Goal: Task Accomplishment & Management: Use online tool/utility

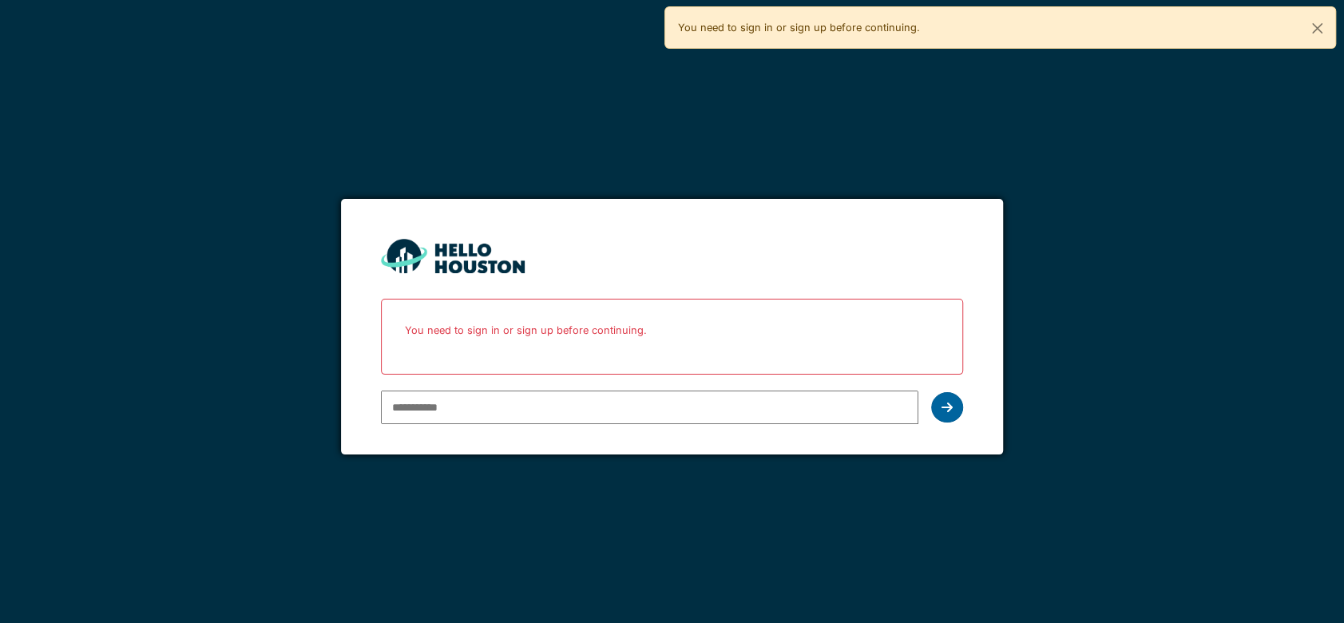
type input "**********"
click at [952, 406] on icon at bounding box center [946, 407] width 11 height 13
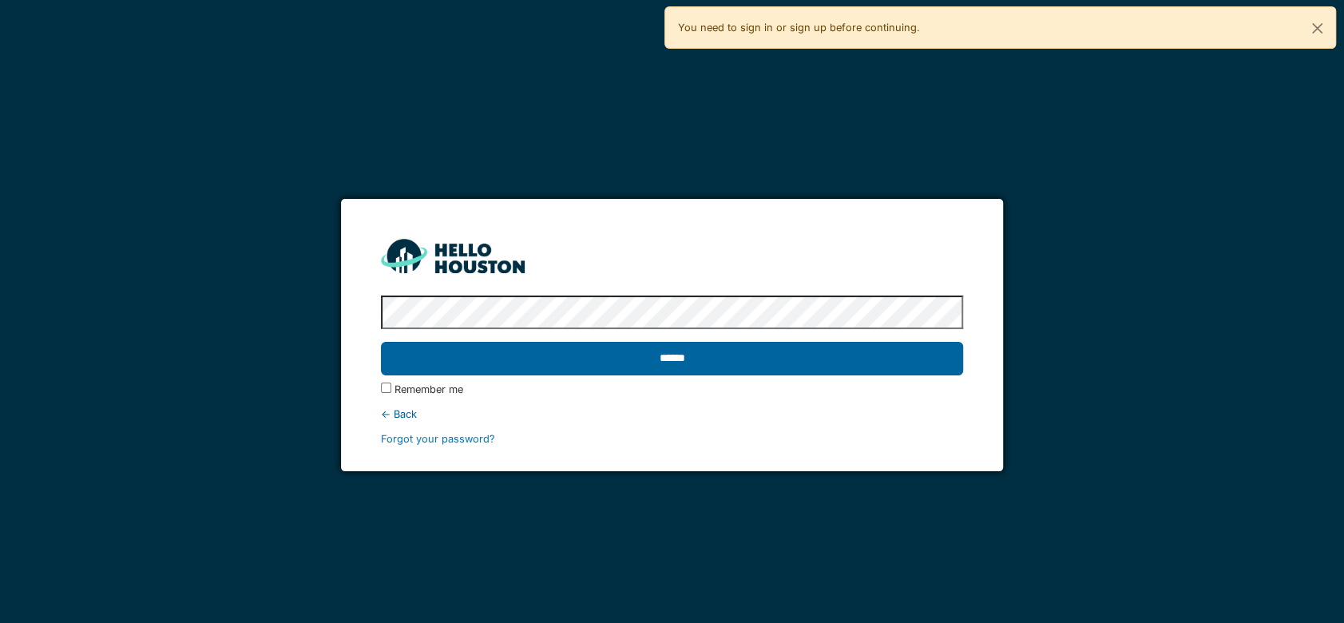
click at [747, 362] on input "******" at bounding box center [672, 359] width 582 height 34
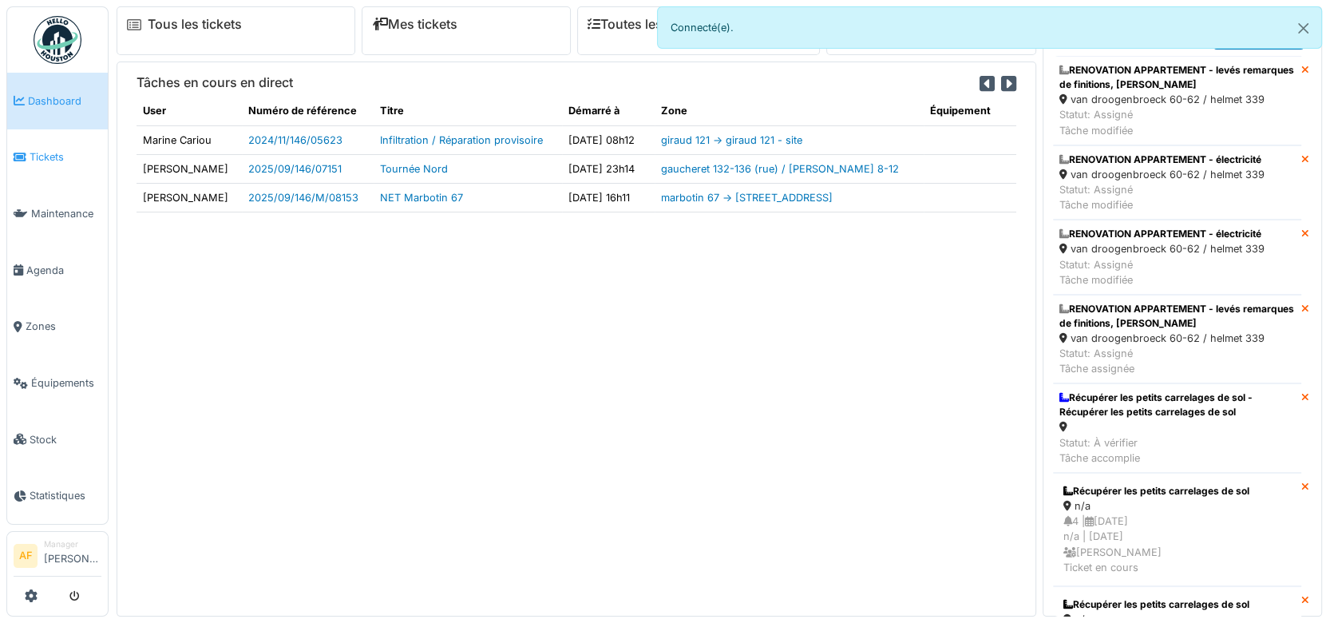
click at [55, 155] on span "Tickets" at bounding box center [66, 156] width 72 height 15
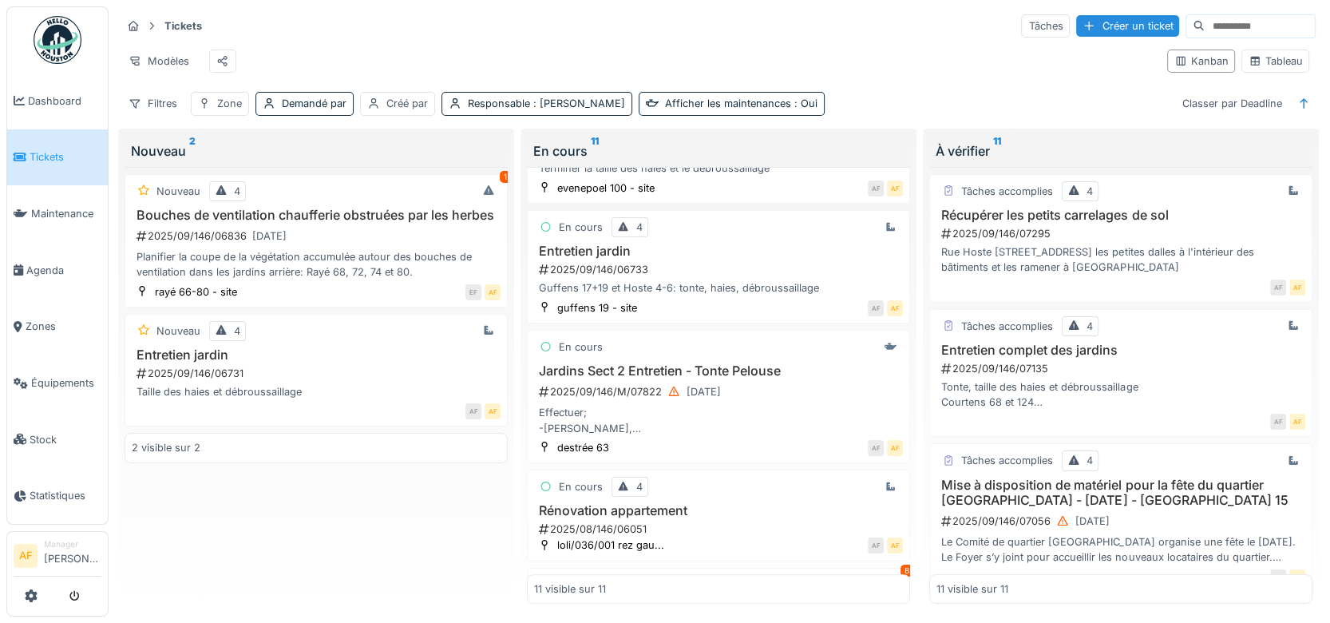
scroll to position [576, 0]
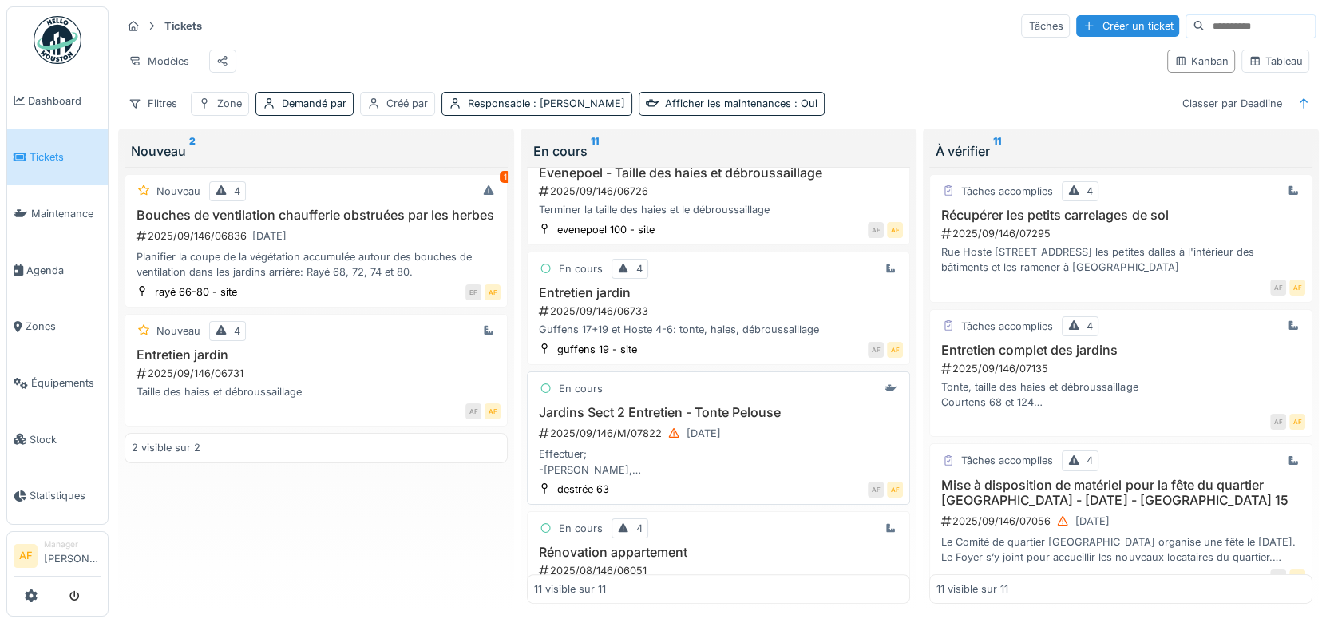
click at [685, 419] on h3 "Jardins Sect 2 Entretien - Tonte Pelouse" at bounding box center [718, 412] width 369 height 15
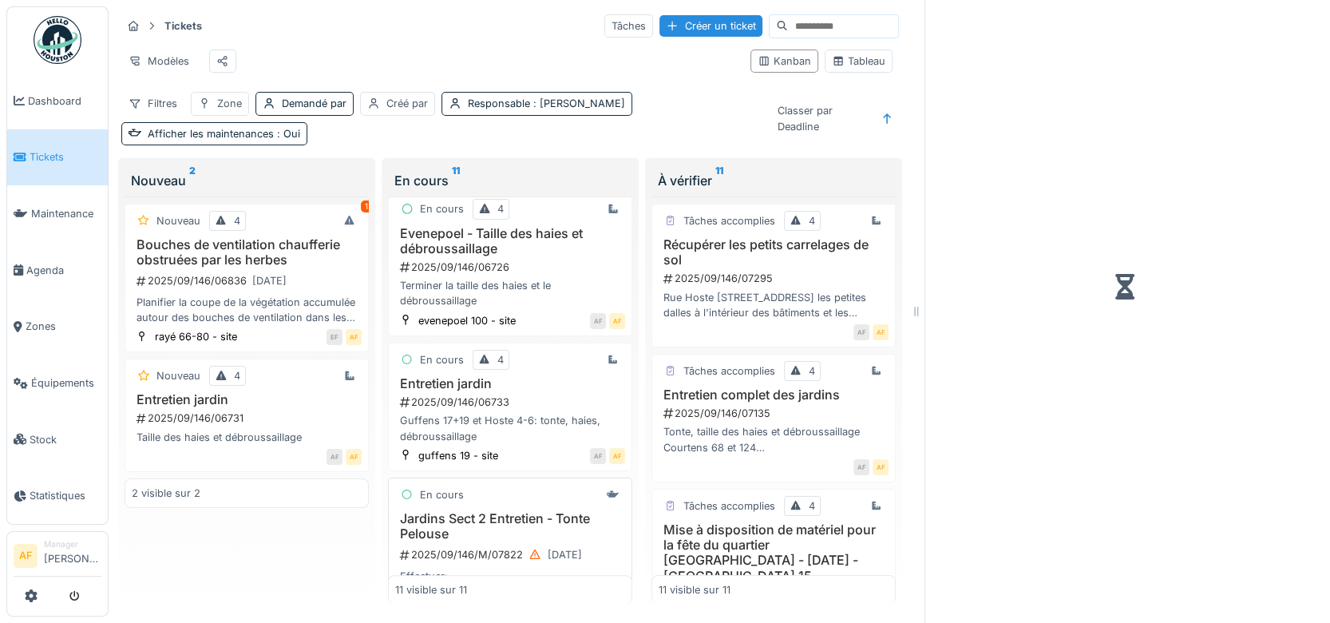
scroll to position [607, 0]
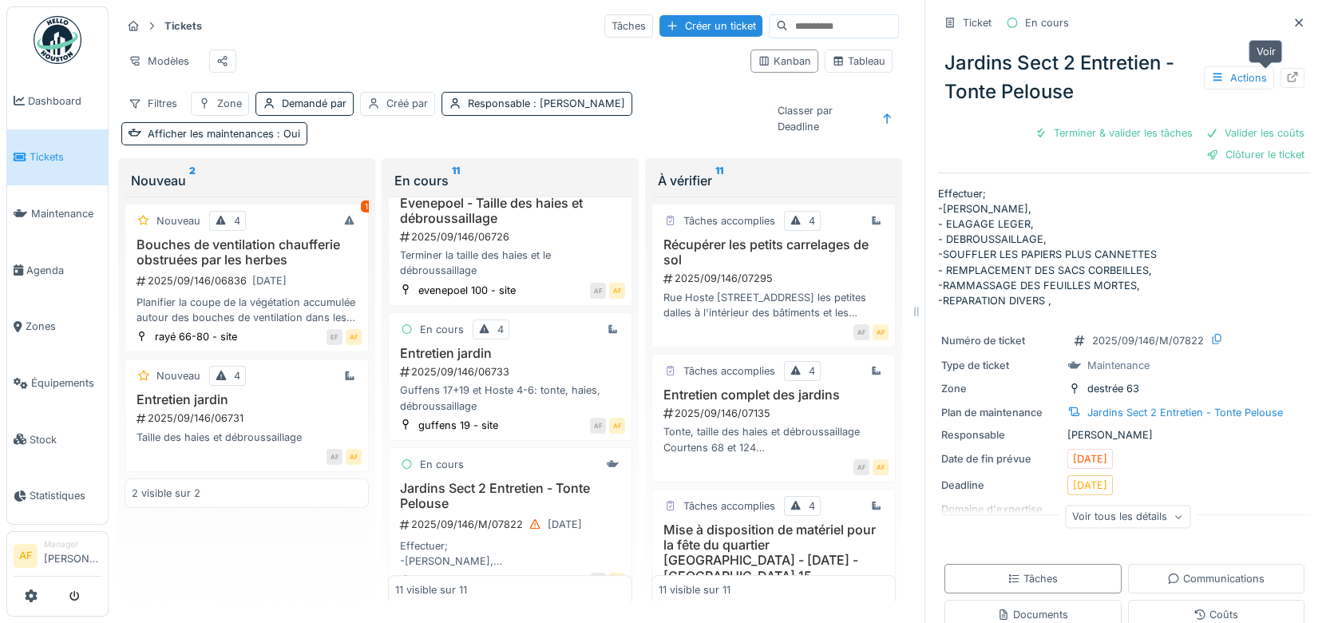
click at [1286, 76] on icon at bounding box center [1292, 77] width 13 height 10
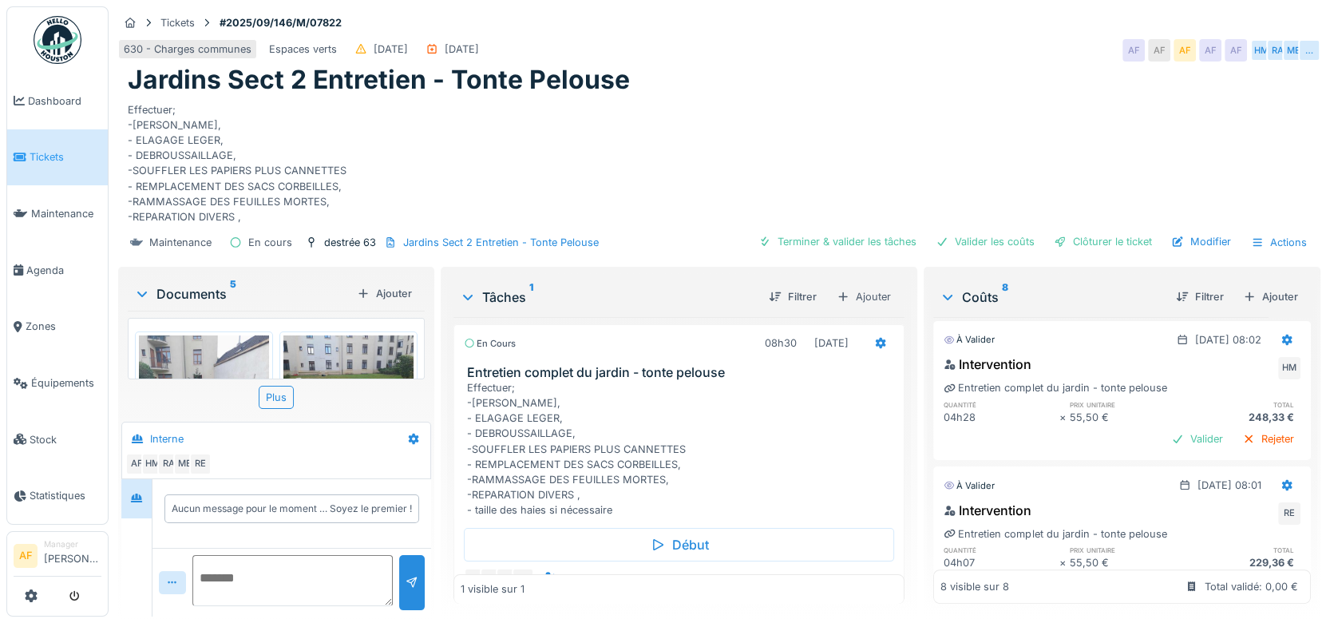
scroll to position [941, 0]
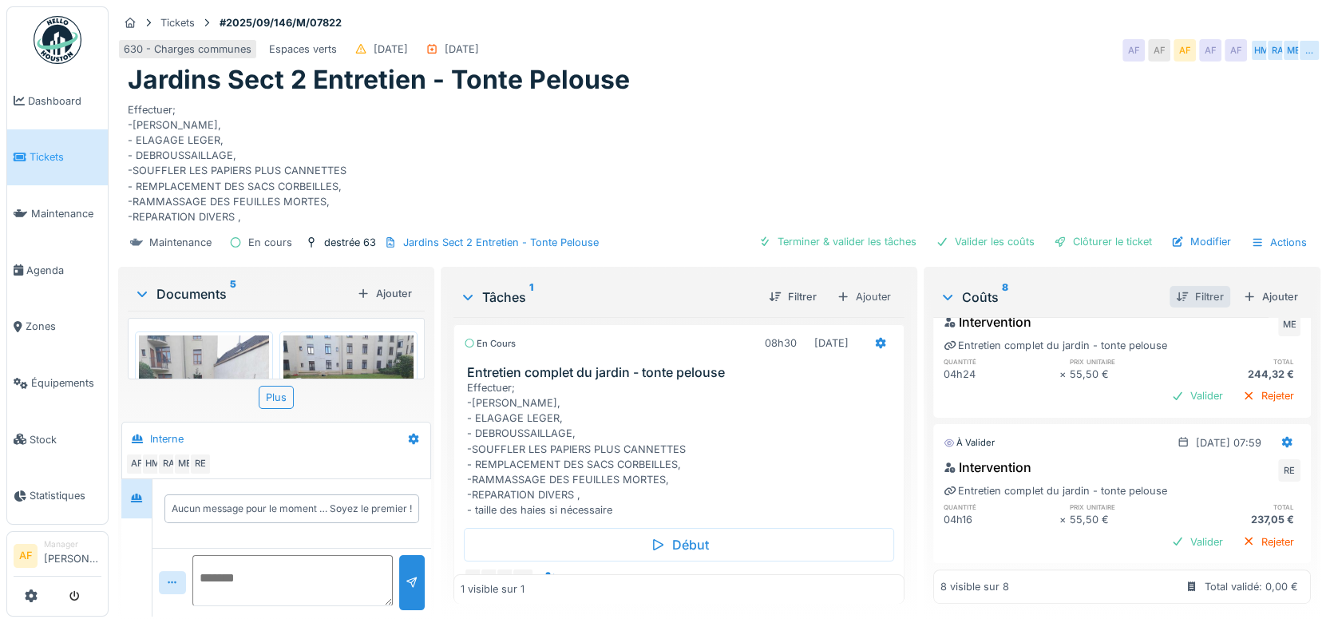
click at [1188, 295] on div "Filtrer" at bounding box center [1200, 297] width 61 height 22
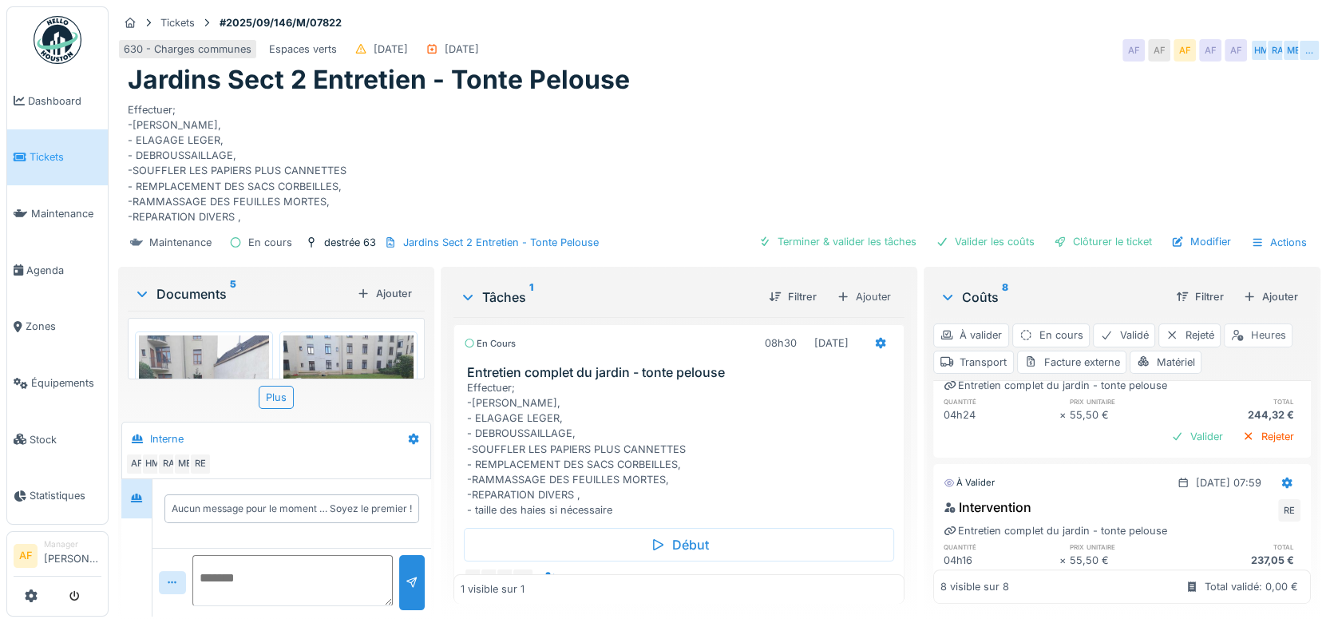
click at [1254, 336] on div "Heures" at bounding box center [1258, 334] width 69 height 23
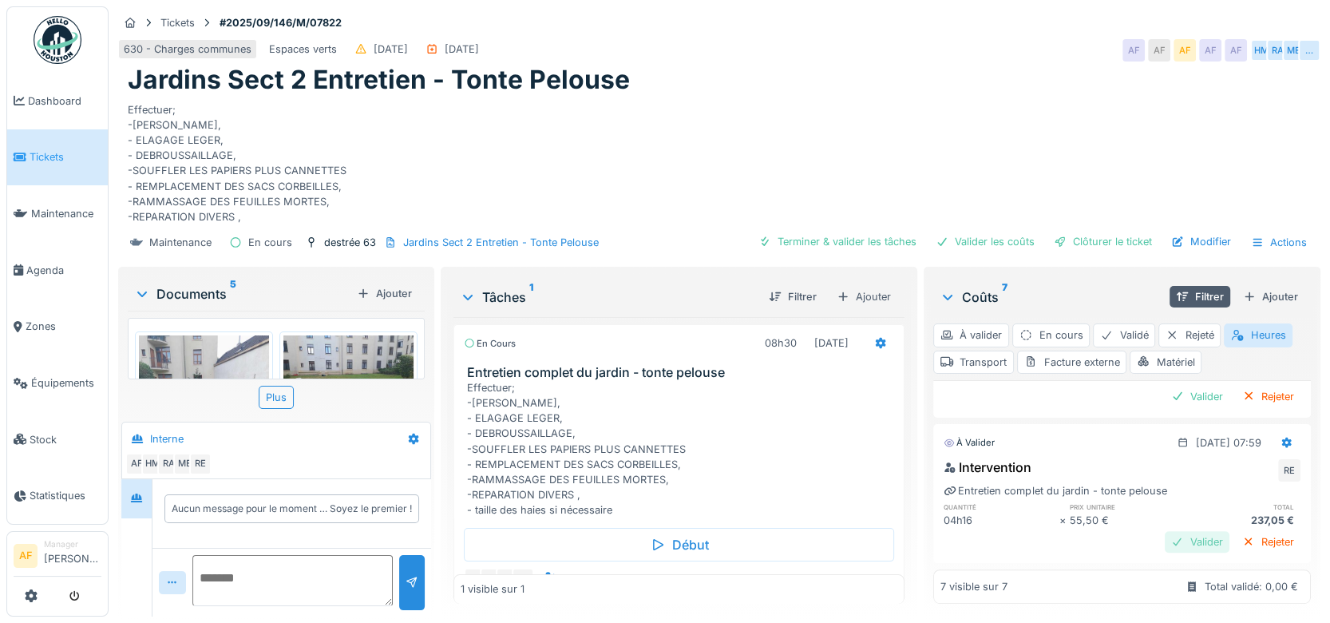
click at [1165, 531] on div "Valider" at bounding box center [1197, 542] width 65 height 22
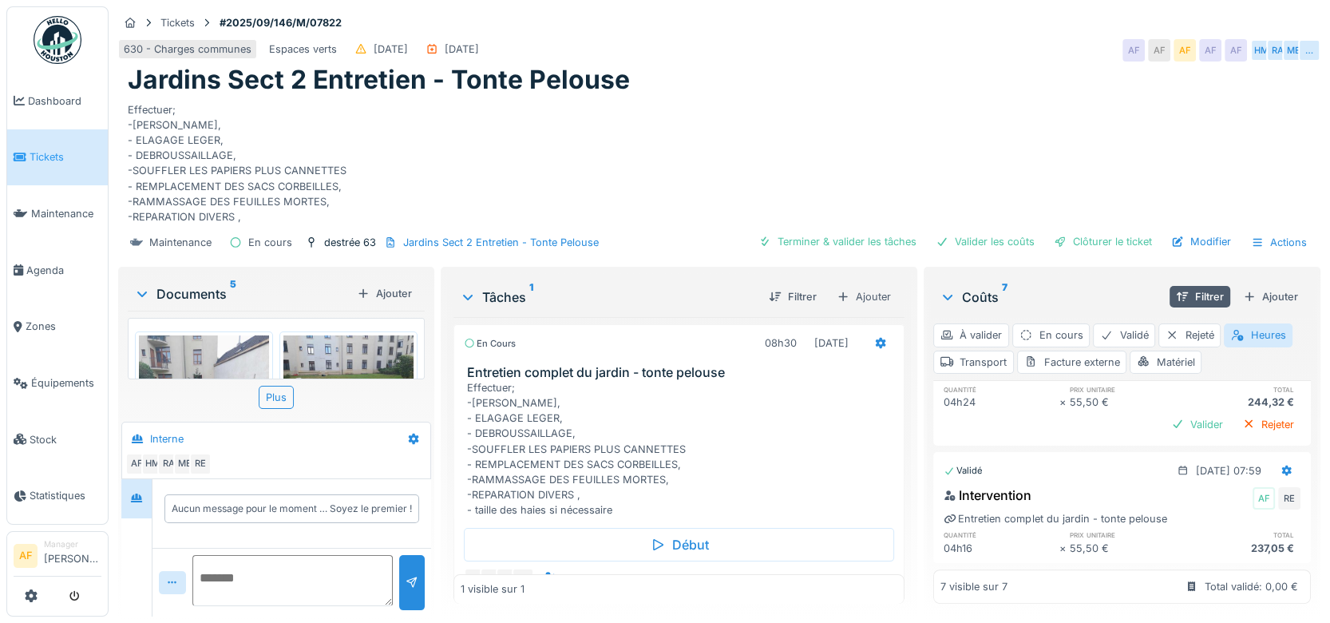
scroll to position [795, 0]
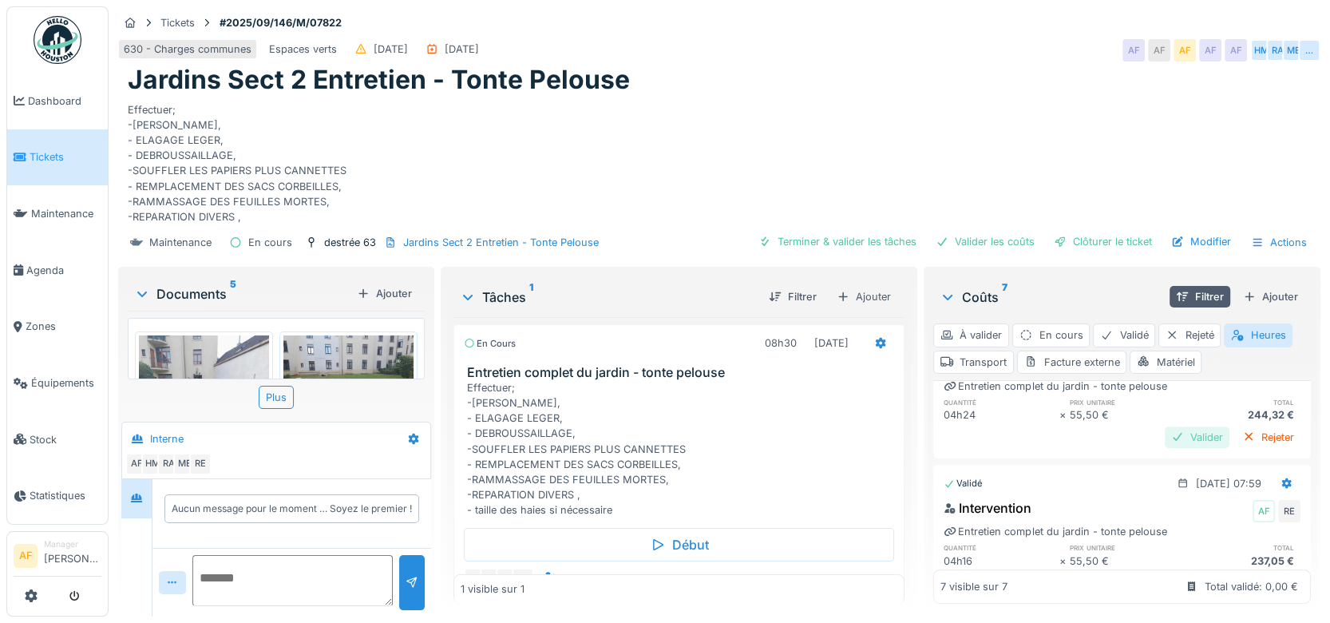
click at [1165, 434] on div "Valider" at bounding box center [1197, 437] width 65 height 22
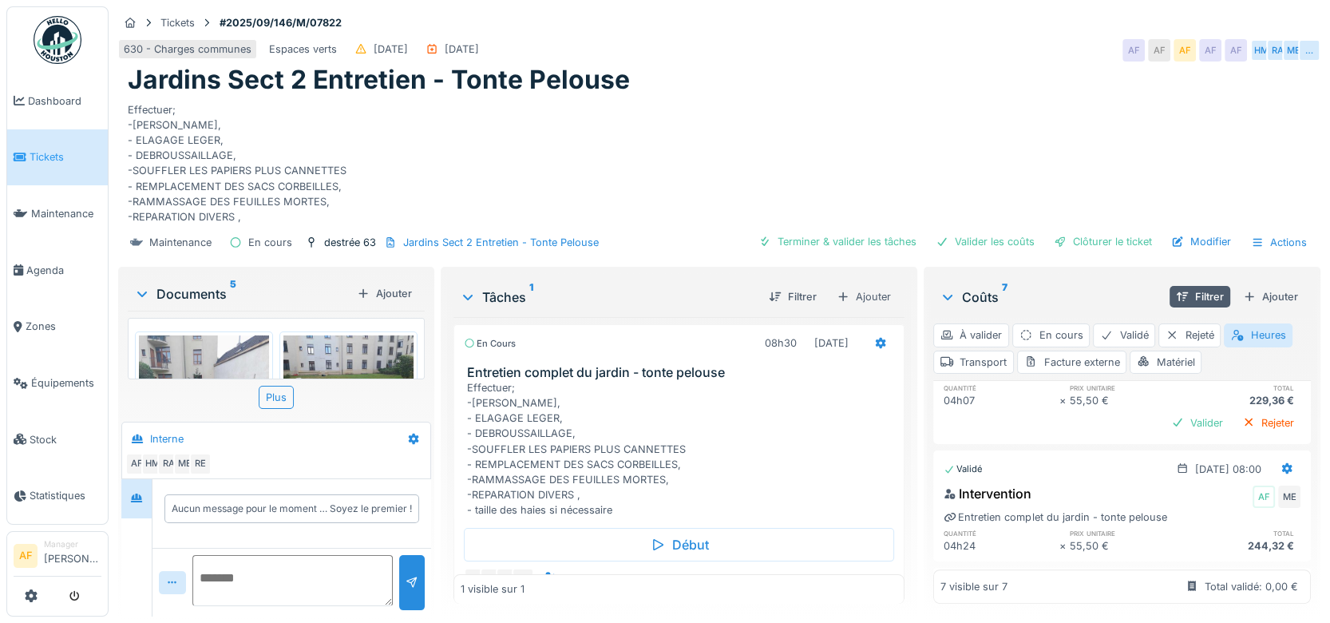
scroll to position [653, 0]
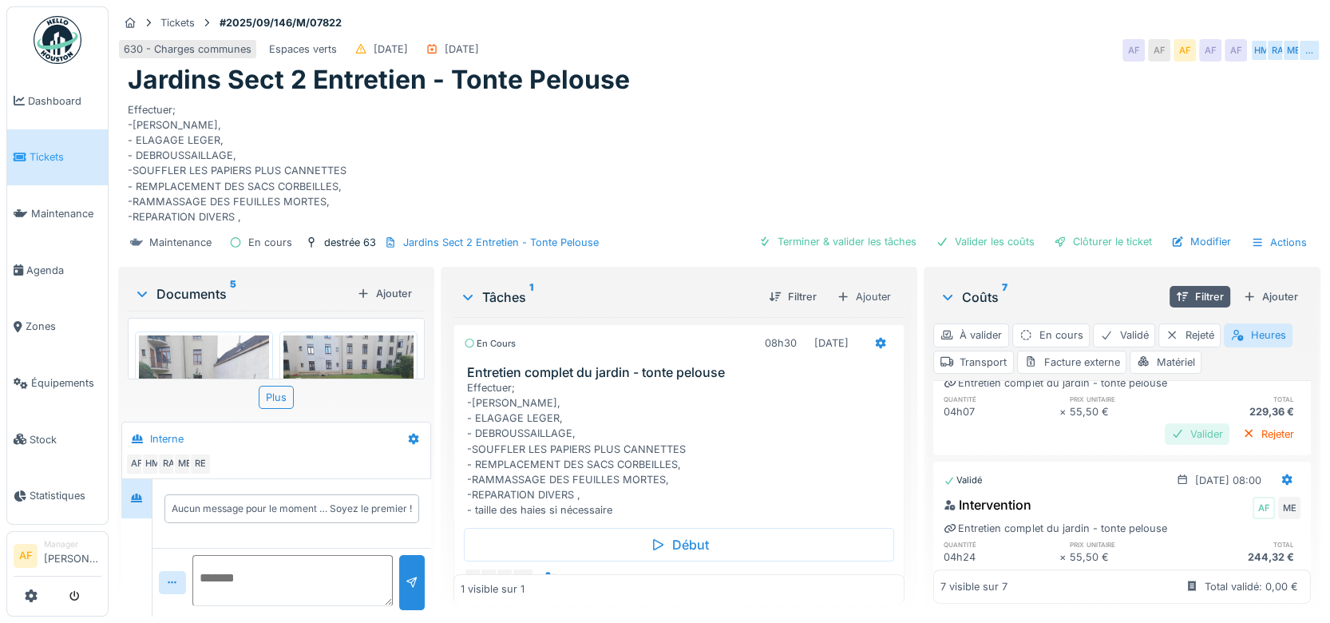
click at [1168, 436] on div "Valider" at bounding box center [1197, 434] width 65 height 22
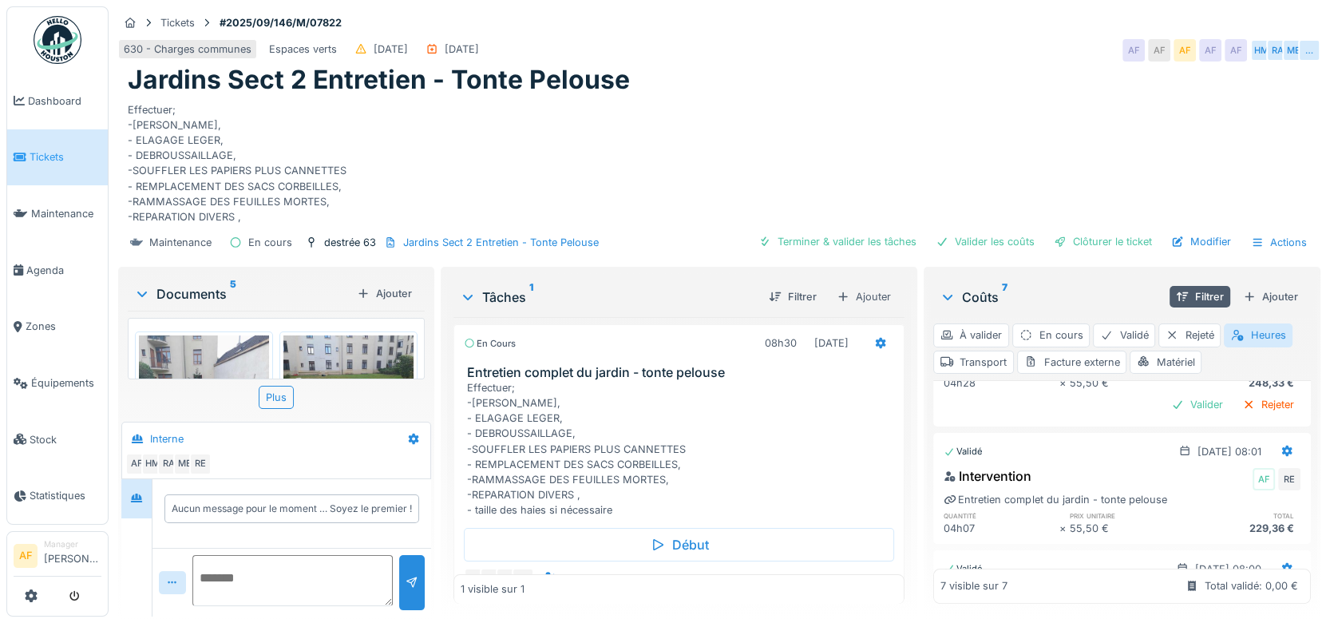
scroll to position [479, 0]
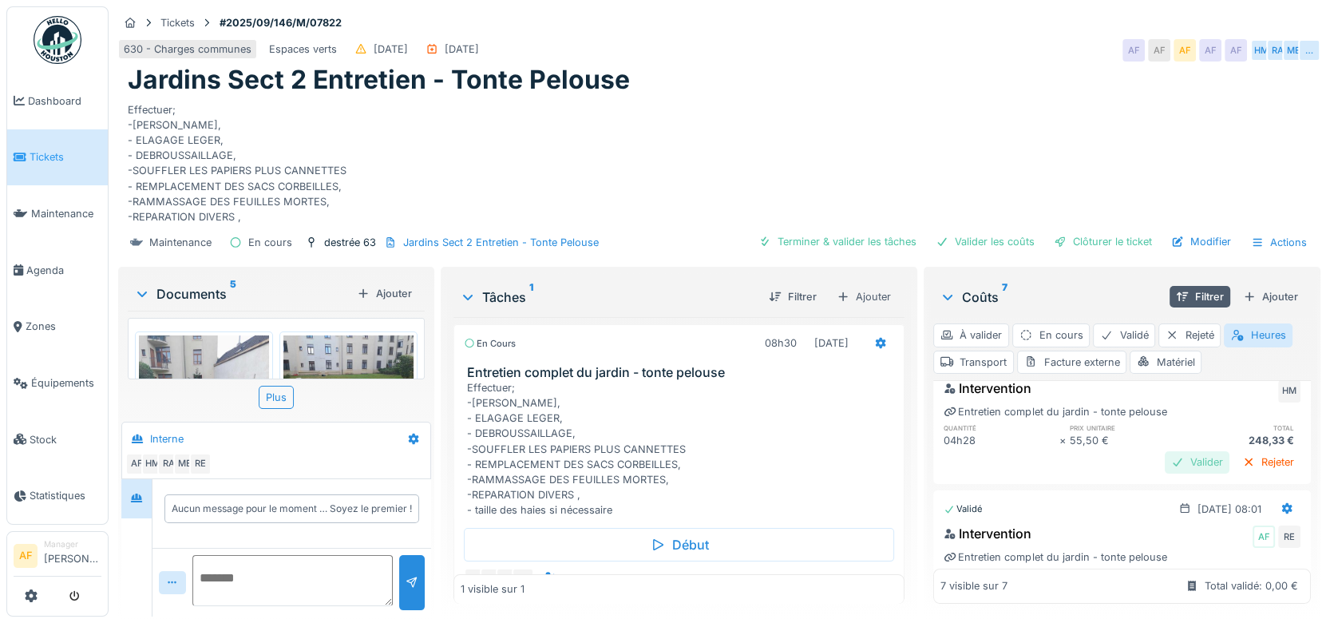
click at [1165, 457] on div "Valider" at bounding box center [1197, 462] width 65 height 22
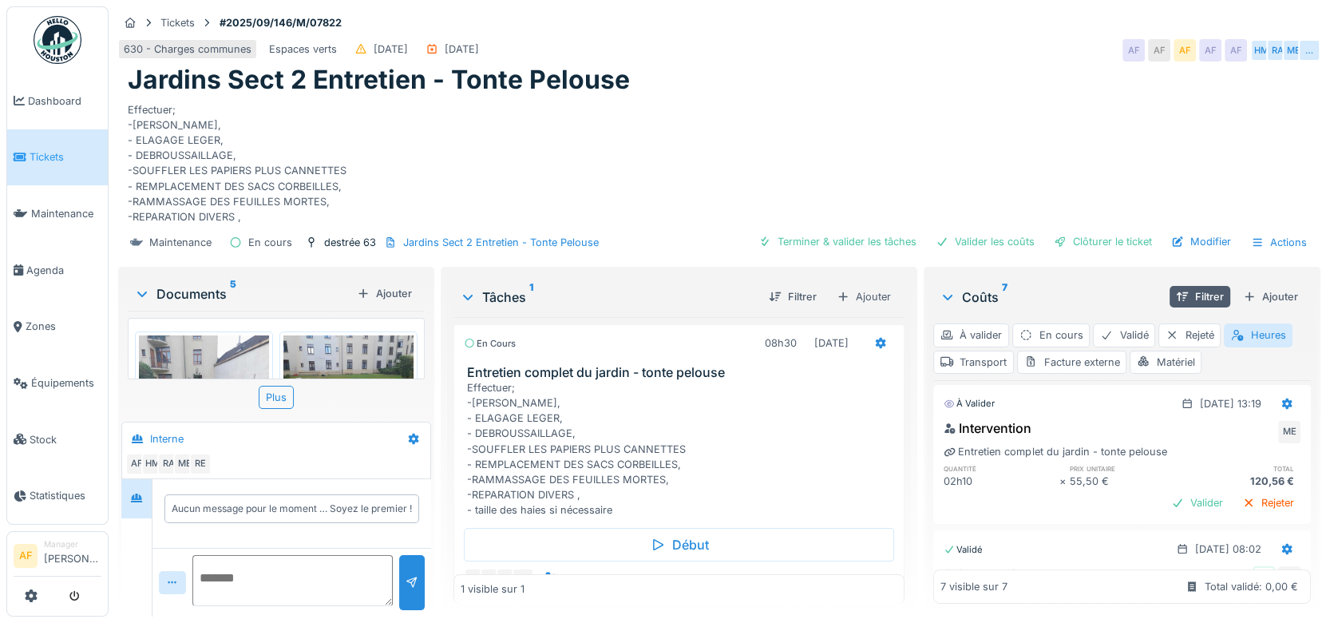
scroll to position [288, 0]
click at [1168, 497] on div "Valider" at bounding box center [1197, 508] width 65 height 22
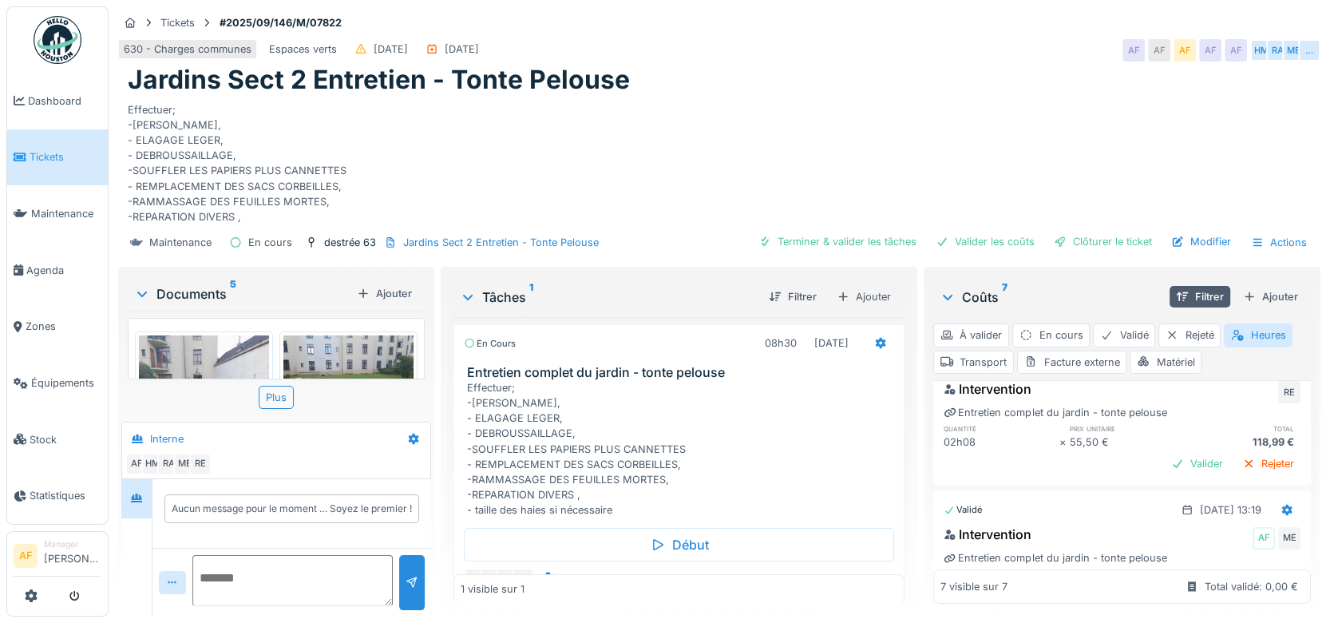
scroll to position [183, 0]
click at [1171, 472] on div "Valider" at bounding box center [1197, 468] width 65 height 22
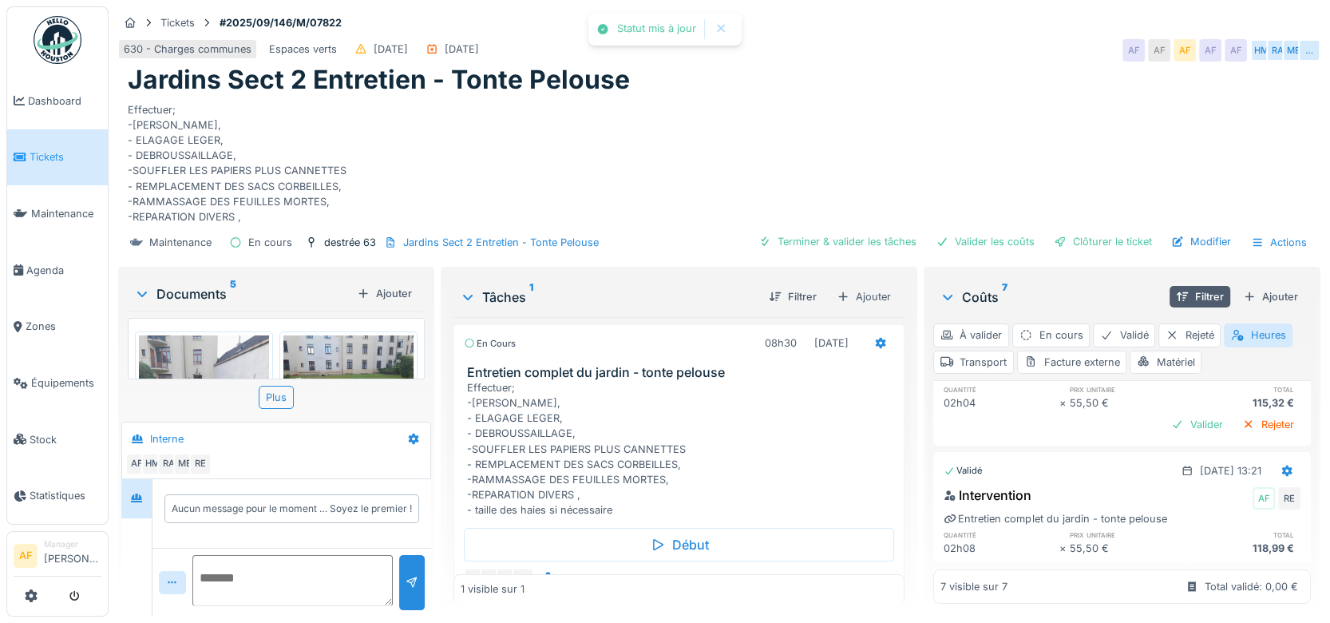
scroll to position [72, 0]
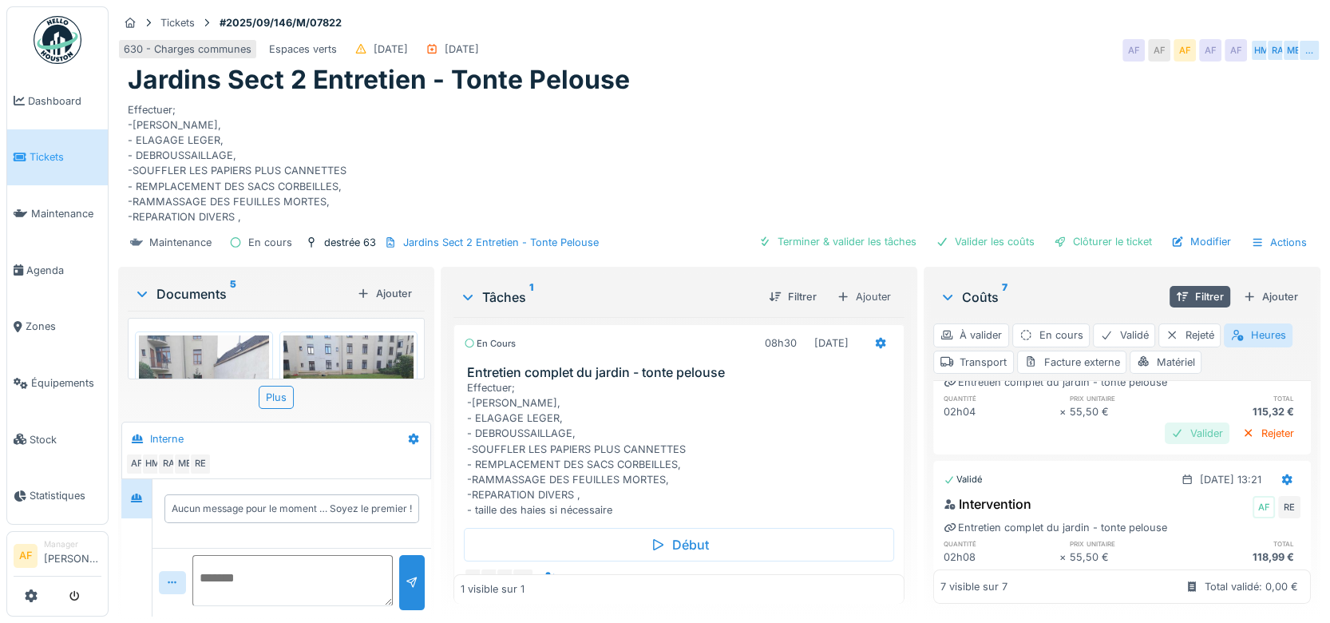
click at [1165, 430] on div "Valider" at bounding box center [1197, 433] width 65 height 22
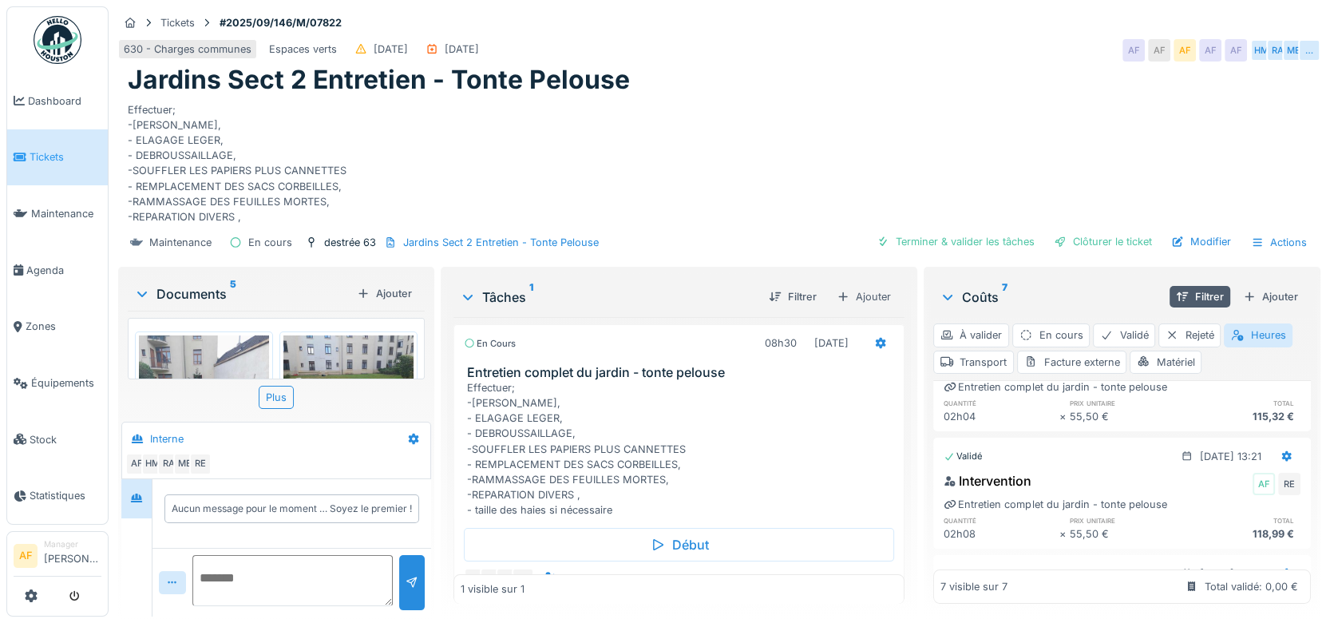
scroll to position [0, 0]
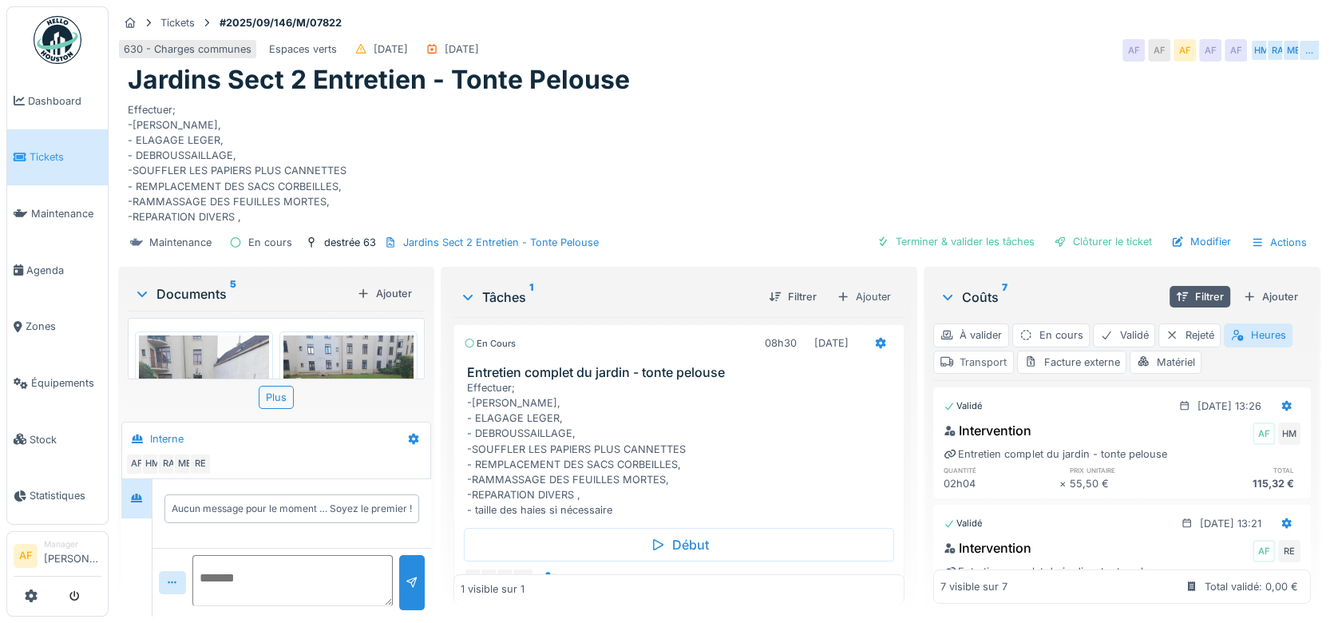
click at [971, 357] on div "Transport" at bounding box center [973, 361] width 81 height 23
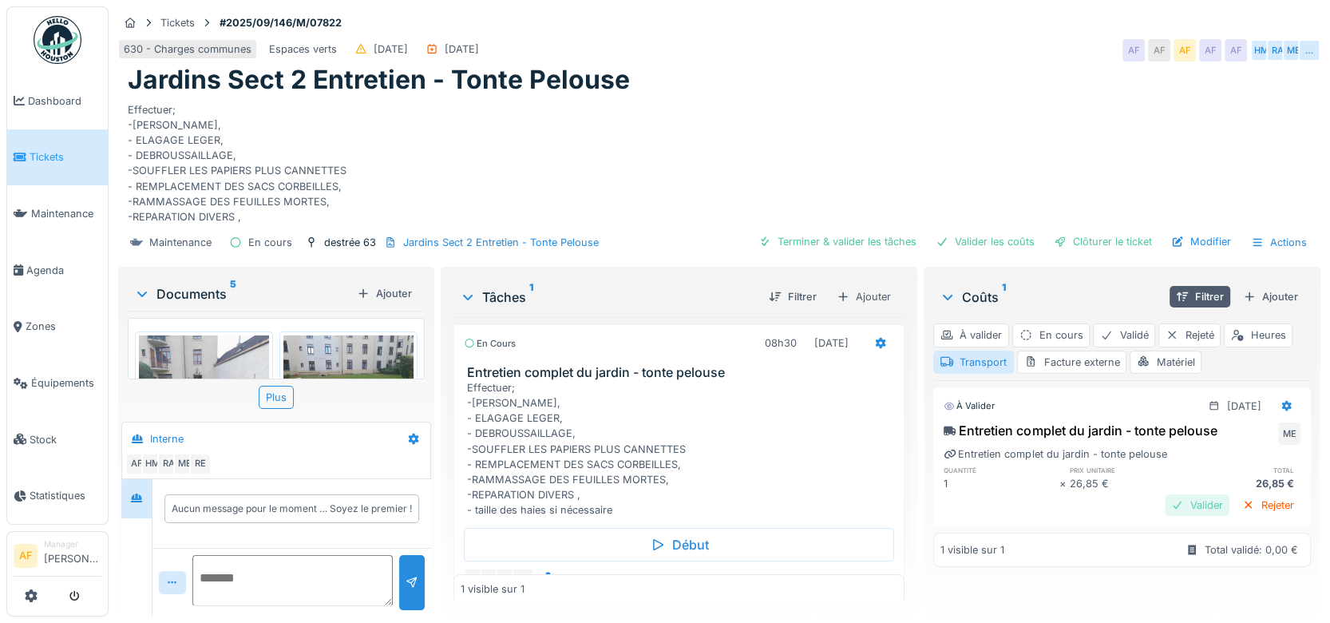
click at [1165, 505] on div "Valider" at bounding box center [1197, 505] width 65 height 22
click at [1179, 359] on div "Matériel" at bounding box center [1166, 361] width 72 height 23
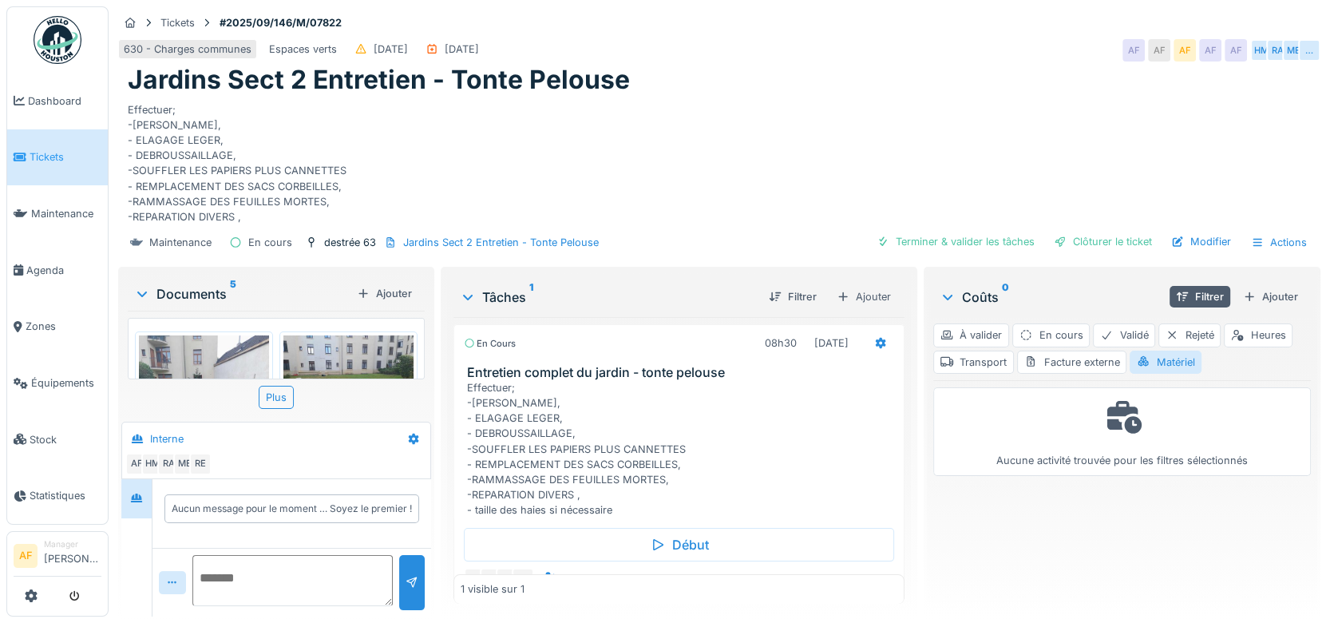
click at [60, 165] on link "Tickets" at bounding box center [57, 157] width 101 height 57
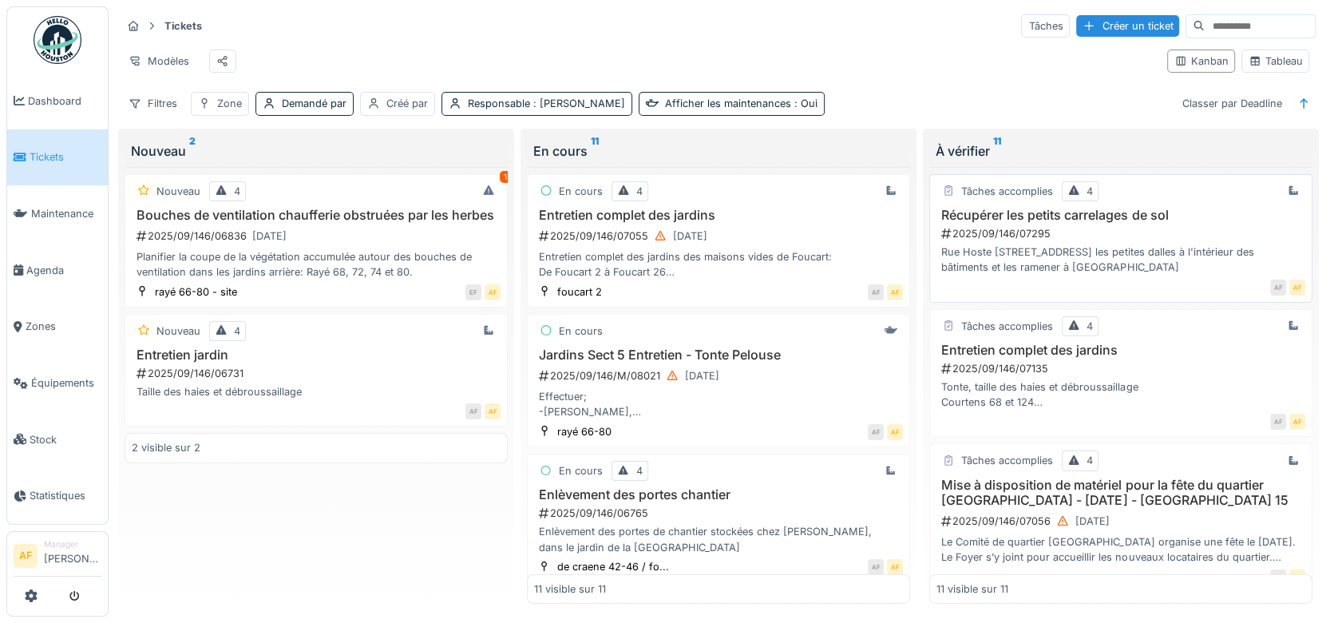
click at [1019, 220] on h3 "Récupérer les petits carrelages de sol" at bounding box center [1120, 215] width 369 height 15
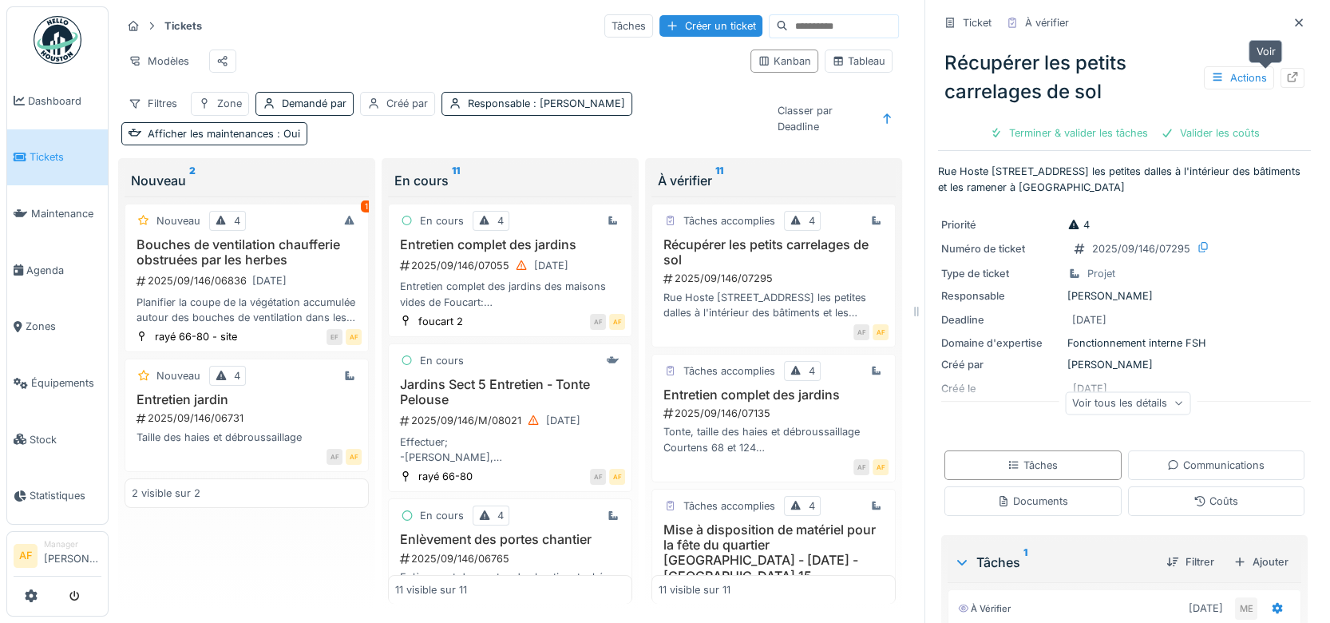
click at [1286, 79] on icon at bounding box center [1292, 77] width 13 height 10
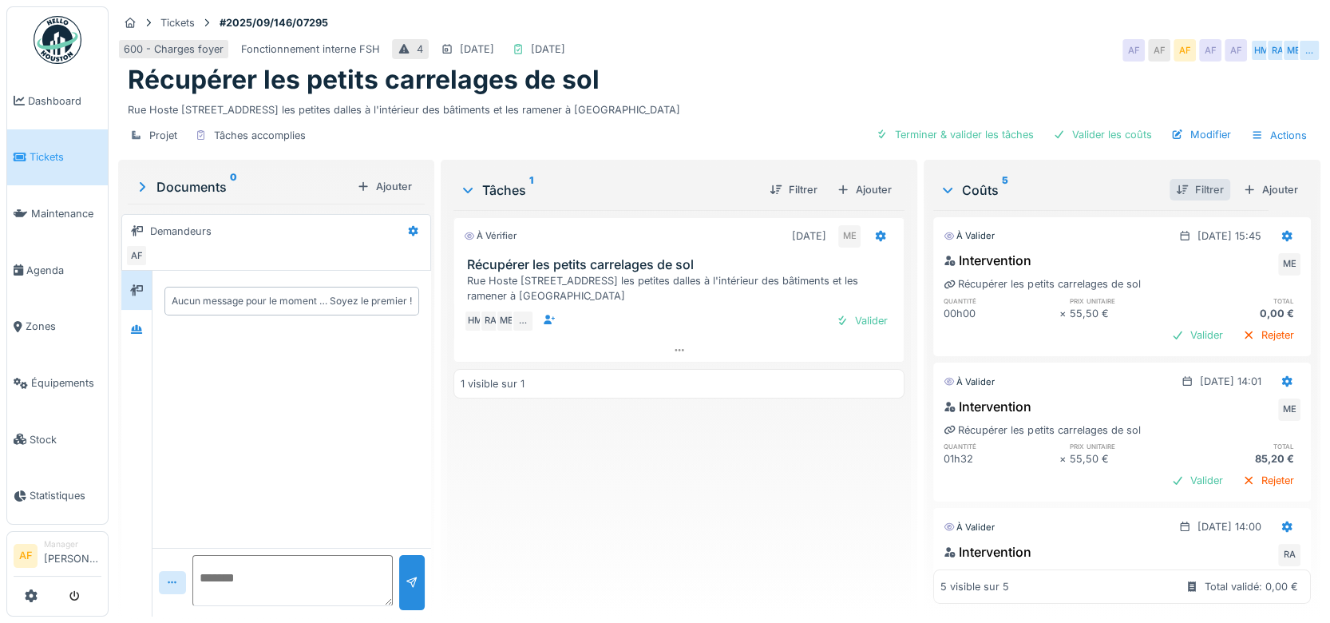
click at [1175, 200] on div "Filtrer" at bounding box center [1200, 190] width 61 height 22
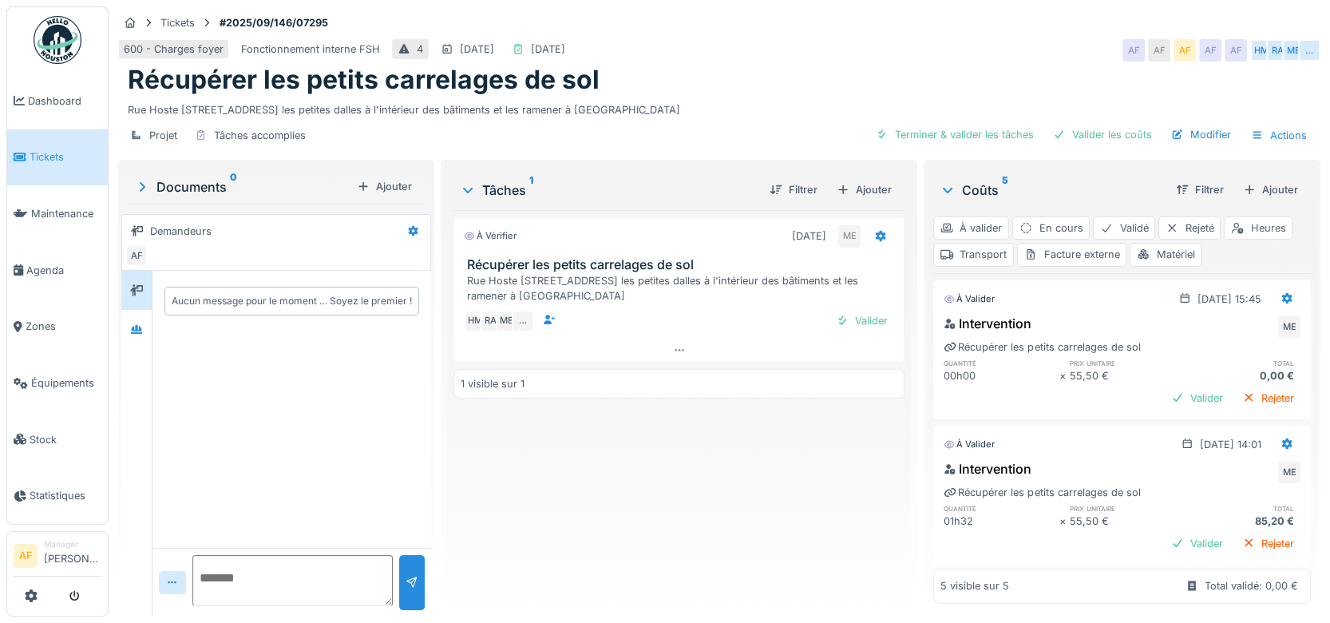
click at [1261, 239] on div "Heures" at bounding box center [1258, 227] width 69 height 23
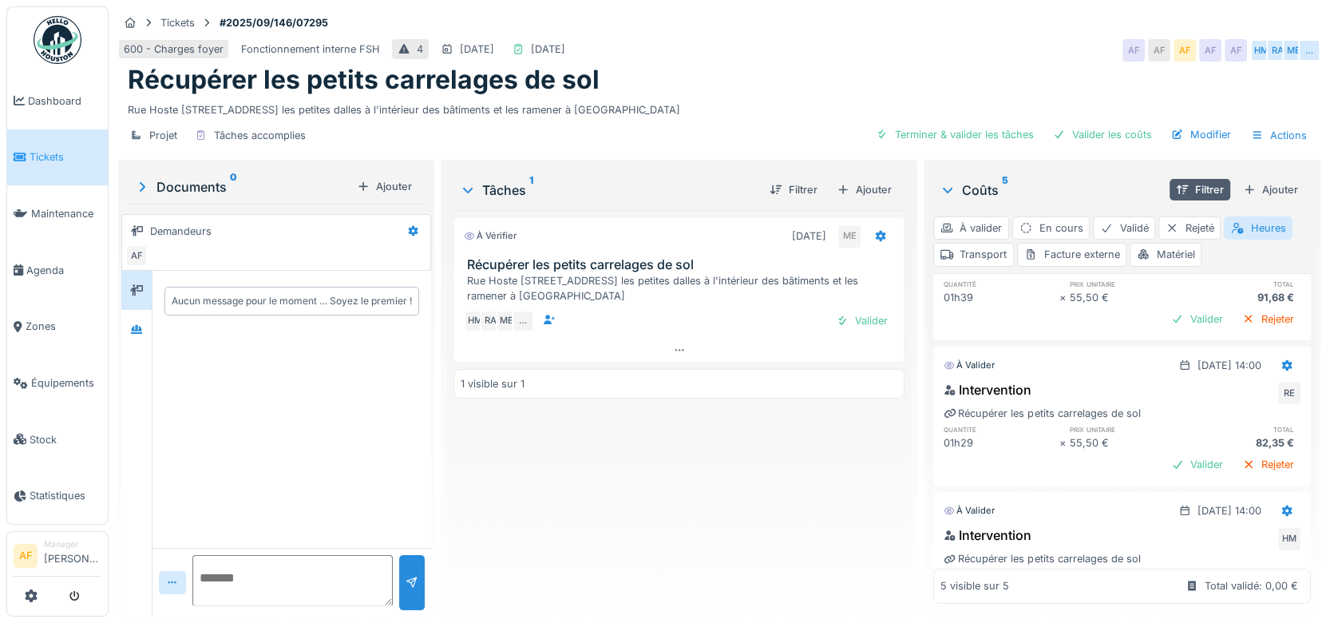
scroll to position [492, 0]
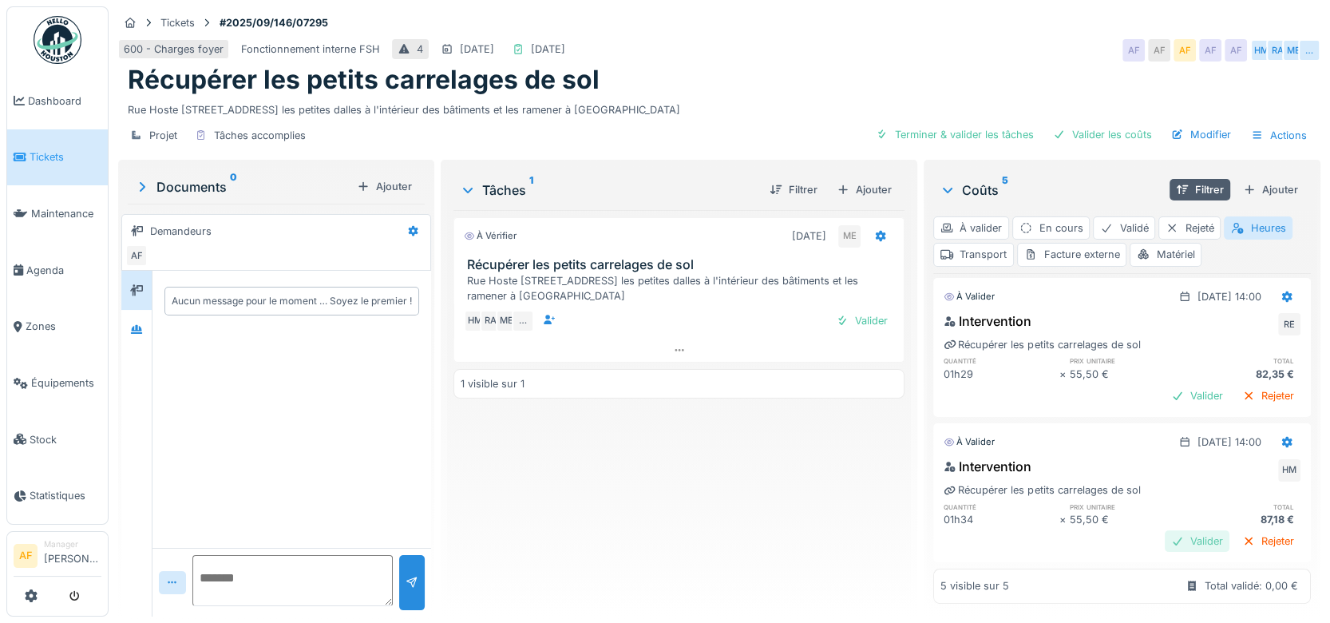
click at [1166, 530] on div "Valider" at bounding box center [1197, 541] width 65 height 22
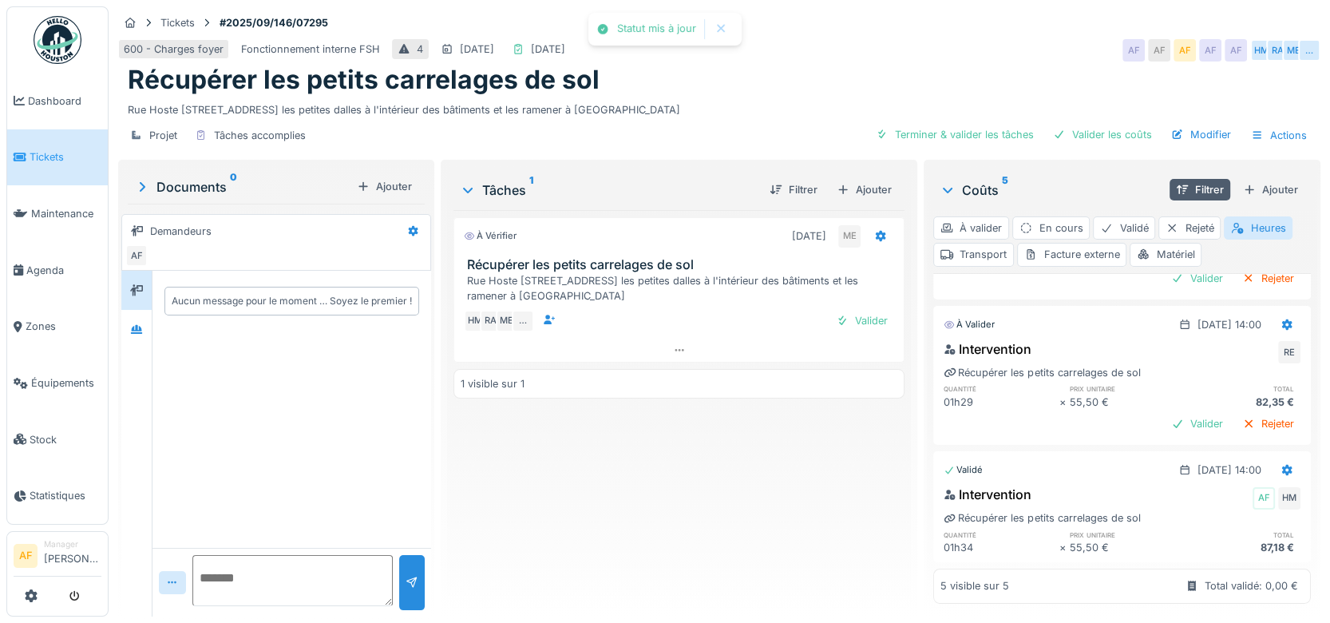
scroll to position [465, 0]
click at [1165, 413] on div "Valider" at bounding box center [1197, 424] width 65 height 22
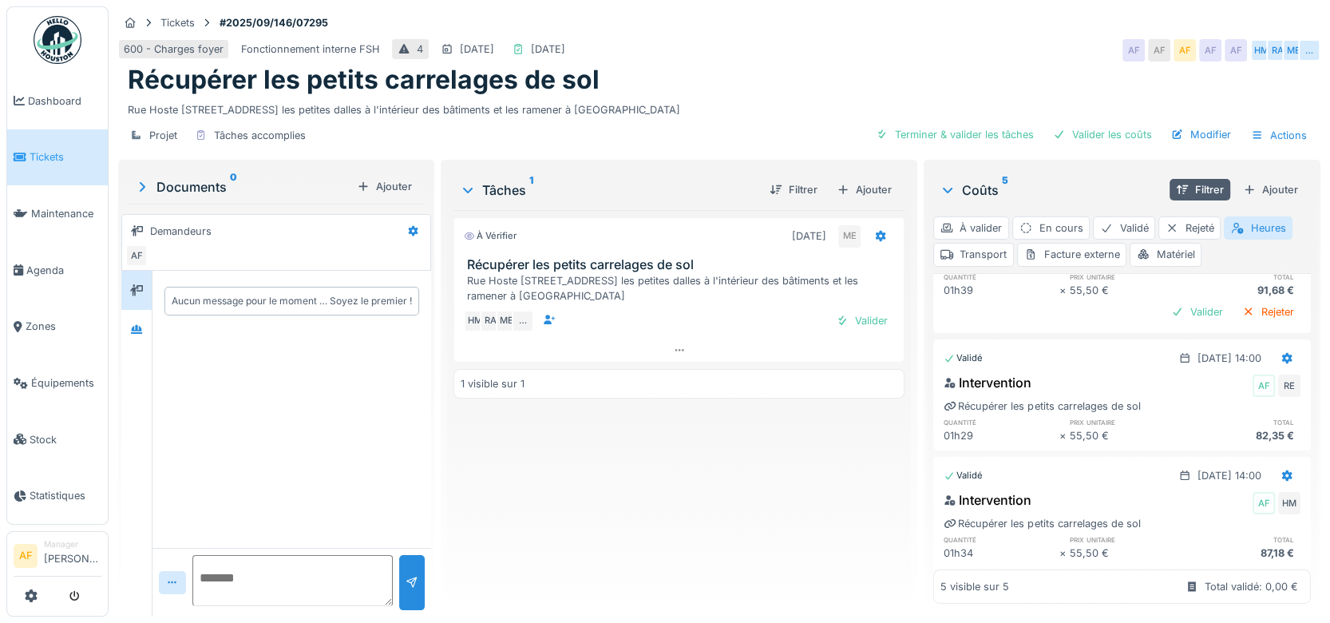
scroll to position [365, 0]
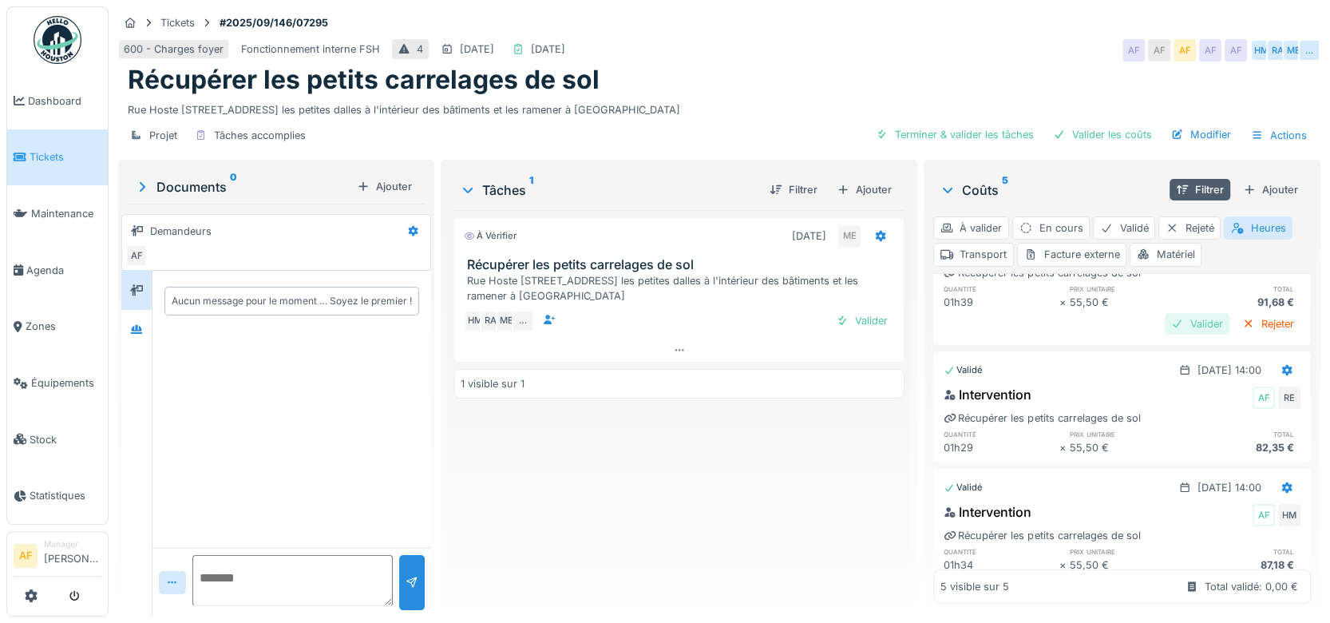
click at [1169, 334] on div "Valider" at bounding box center [1197, 324] width 65 height 22
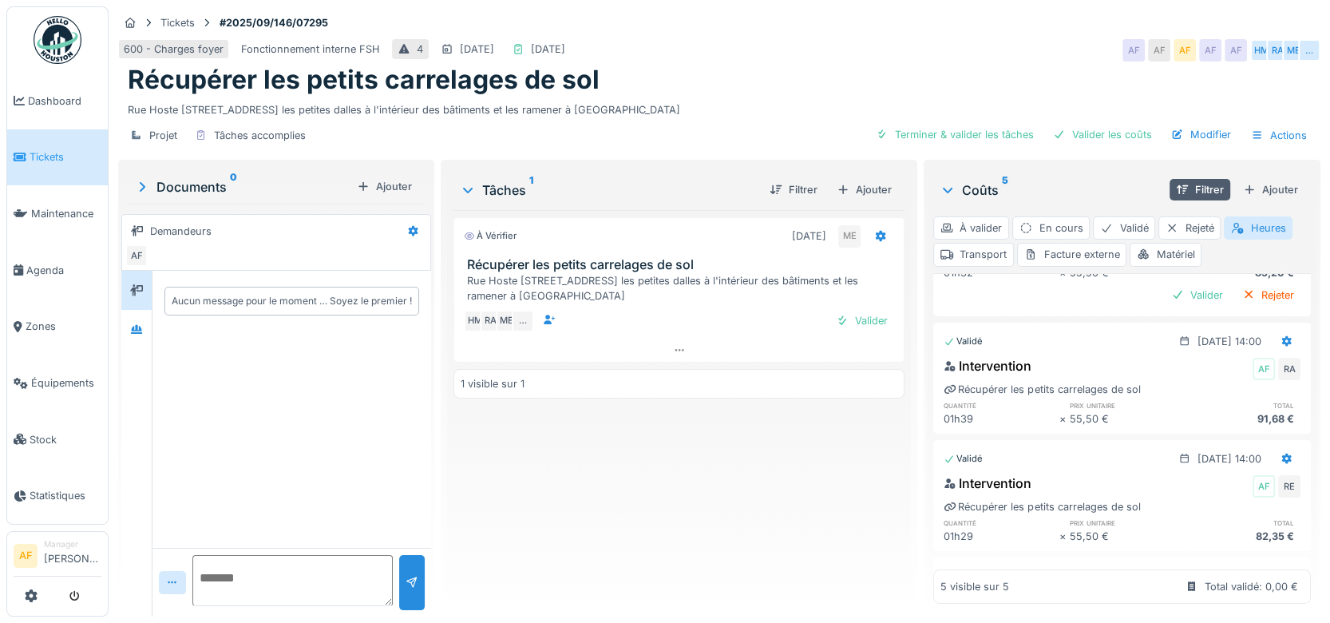
scroll to position [243, 0]
click at [1268, 421] on div "Intervention AF RA Récupérer les petits carrelages de sol quantité prix unitair…" at bounding box center [1122, 396] width 378 height 77
click at [1178, 311] on div "Valider" at bounding box center [1197, 300] width 65 height 22
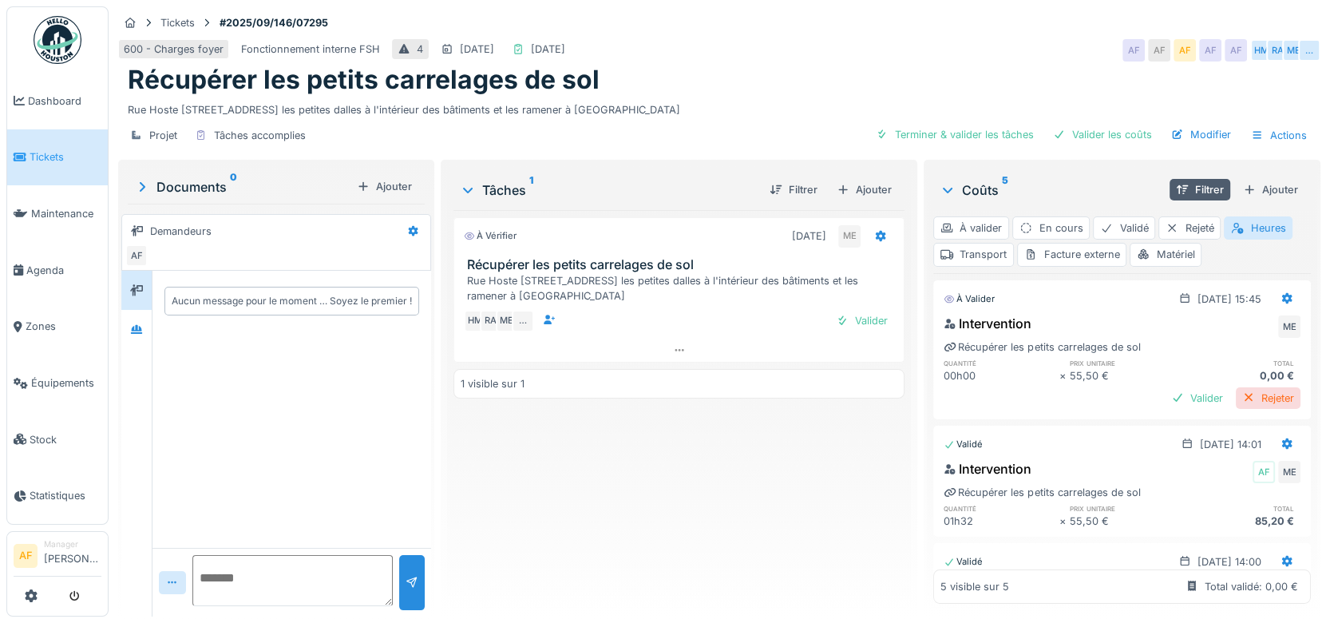
click at [1236, 409] on div "Rejeter" at bounding box center [1268, 398] width 65 height 22
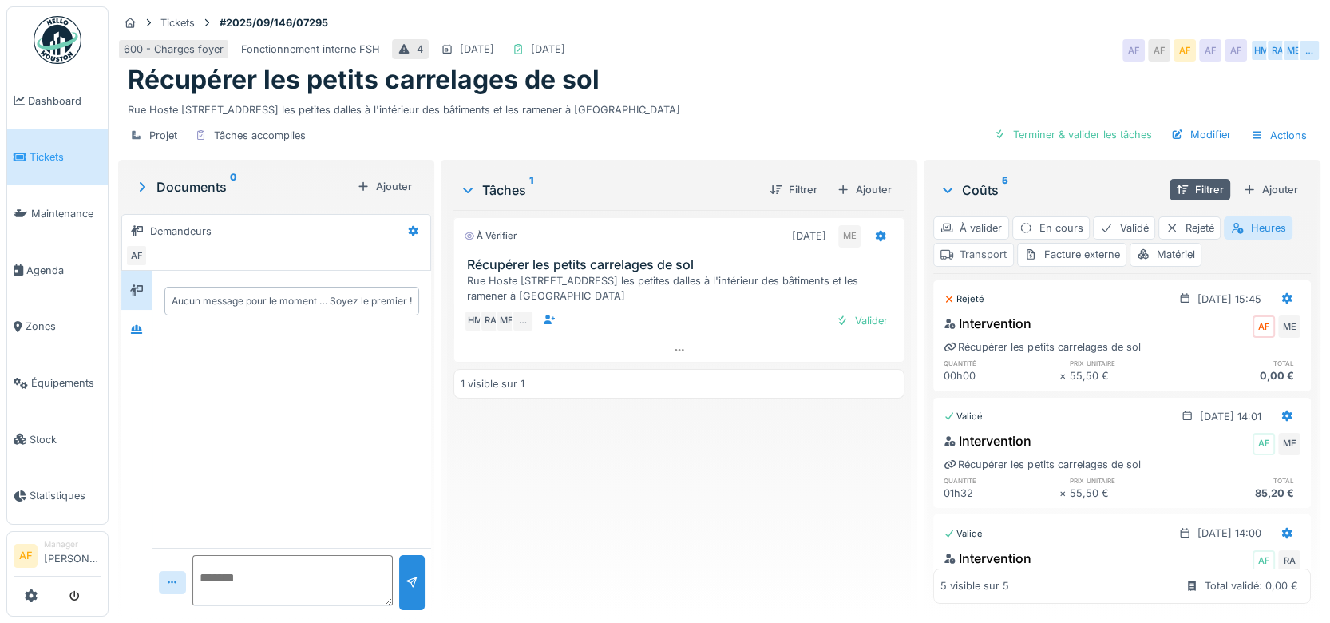
click at [969, 266] on div "Transport" at bounding box center [973, 254] width 81 height 23
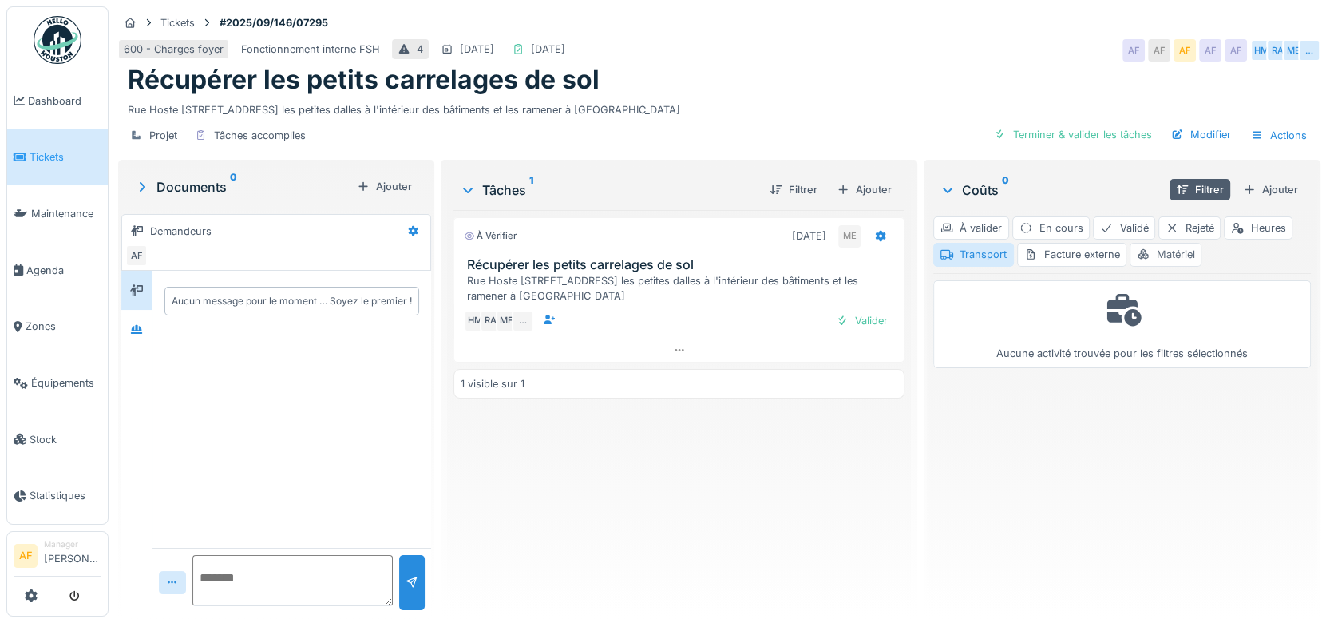
click at [1169, 266] on div "Matériel" at bounding box center [1166, 254] width 72 height 23
click at [42, 149] on span "Tickets" at bounding box center [66, 156] width 72 height 15
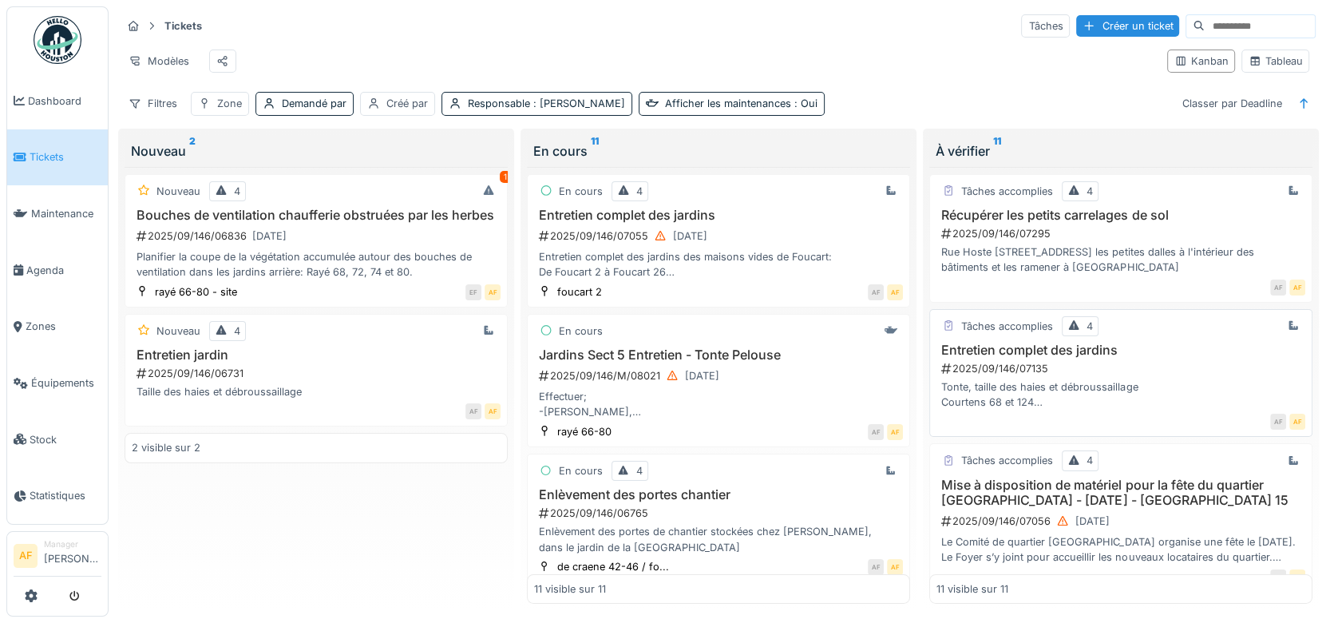
click at [1022, 374] on div "2025/09/146/07135" at bounding box center [1123, 368] width 366 height 15
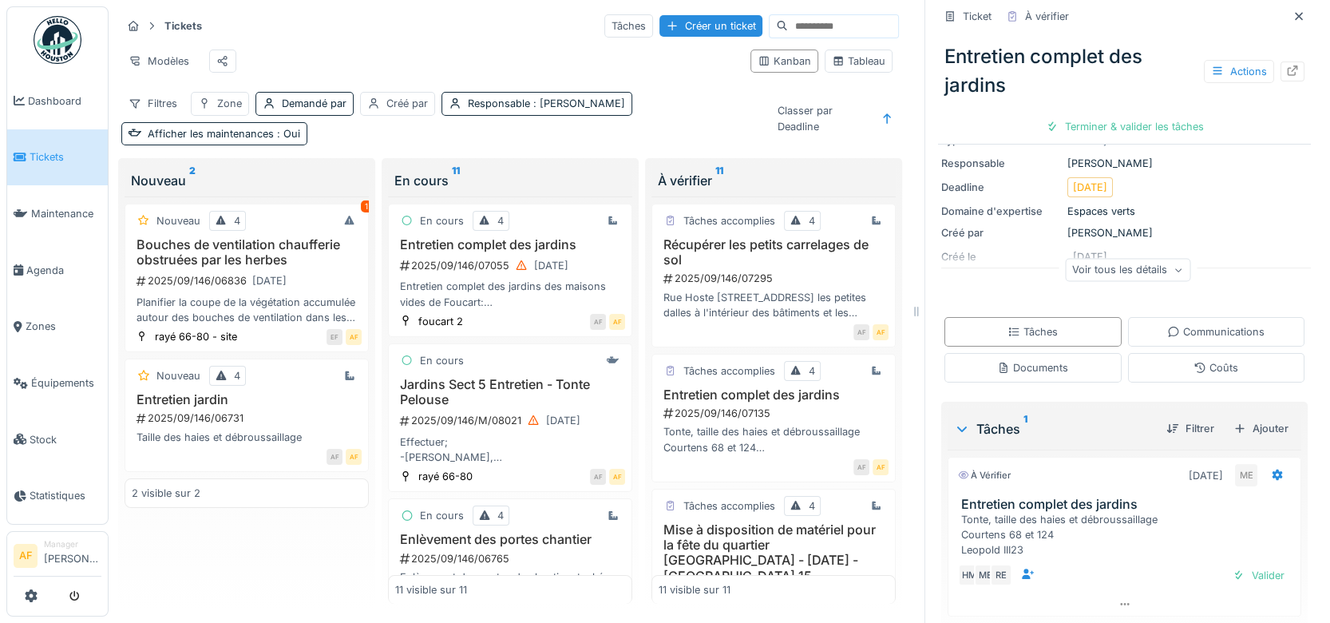
scroll to position [198, 0]
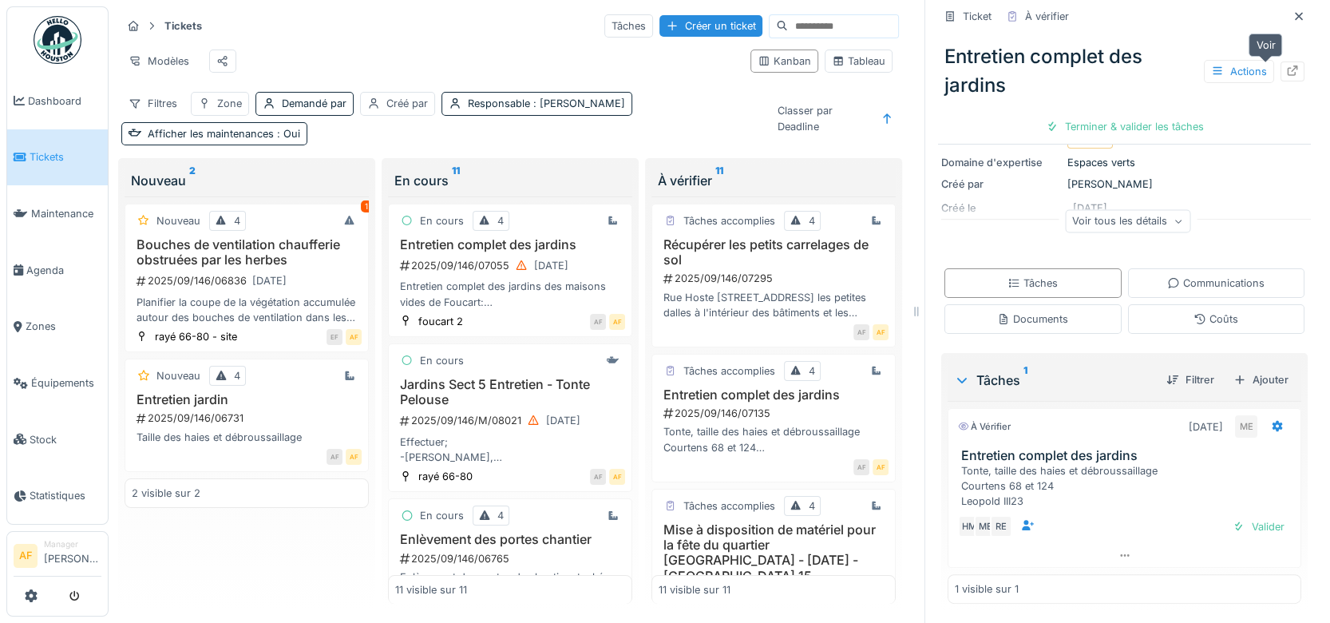
click at [1286, 69] on icon at bounding box center [1292, 70] width 13 height 10
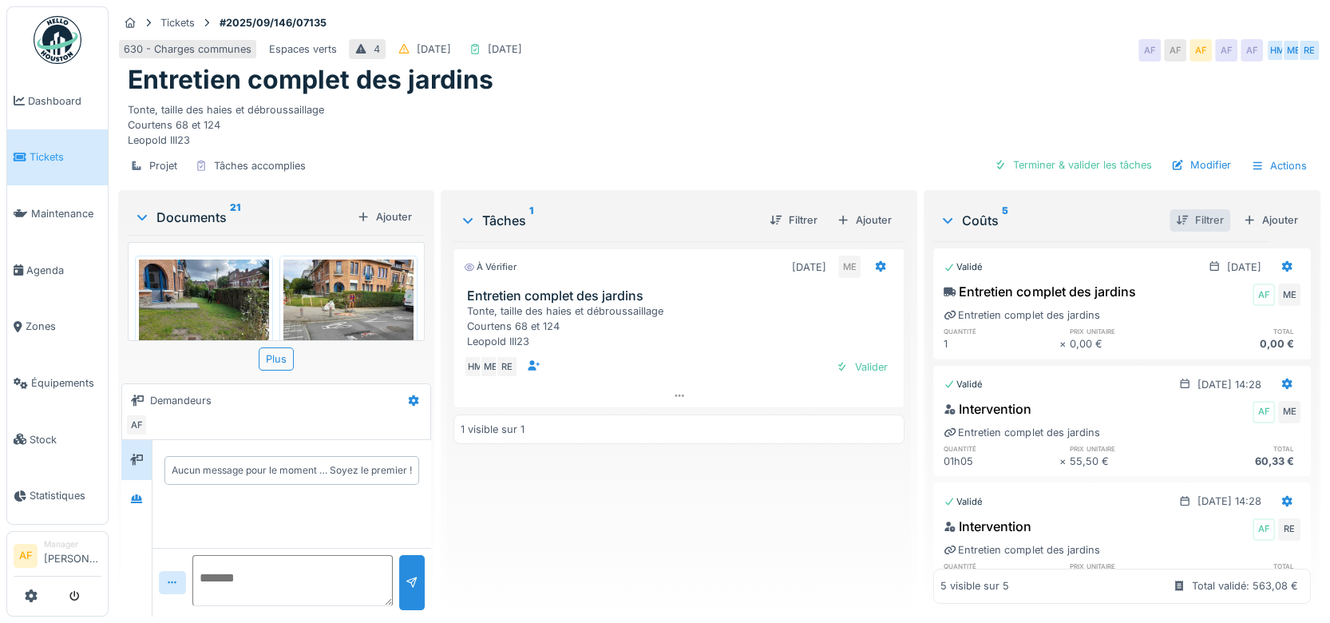
click at [1175, 224] on div "Filtrer" at bounding box center [1200, 220] width 61 height 22
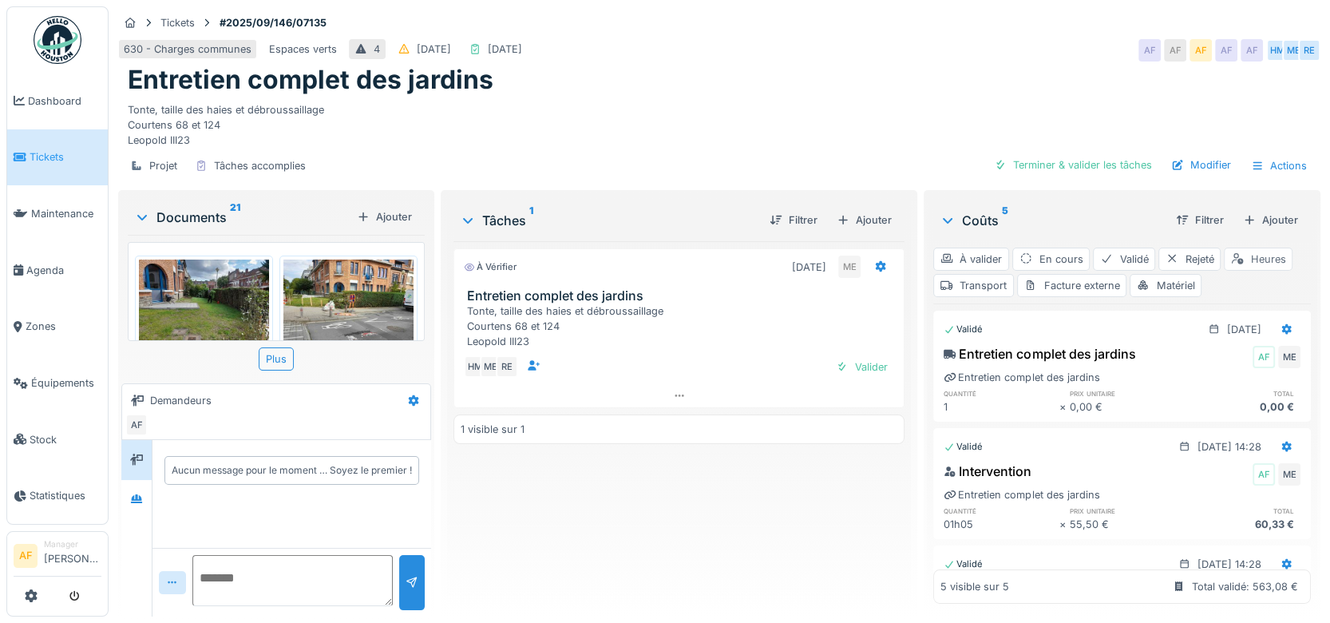
click at [1260, 259] on div "Heures" at bounding box center [1258, 258] width 69 height 23
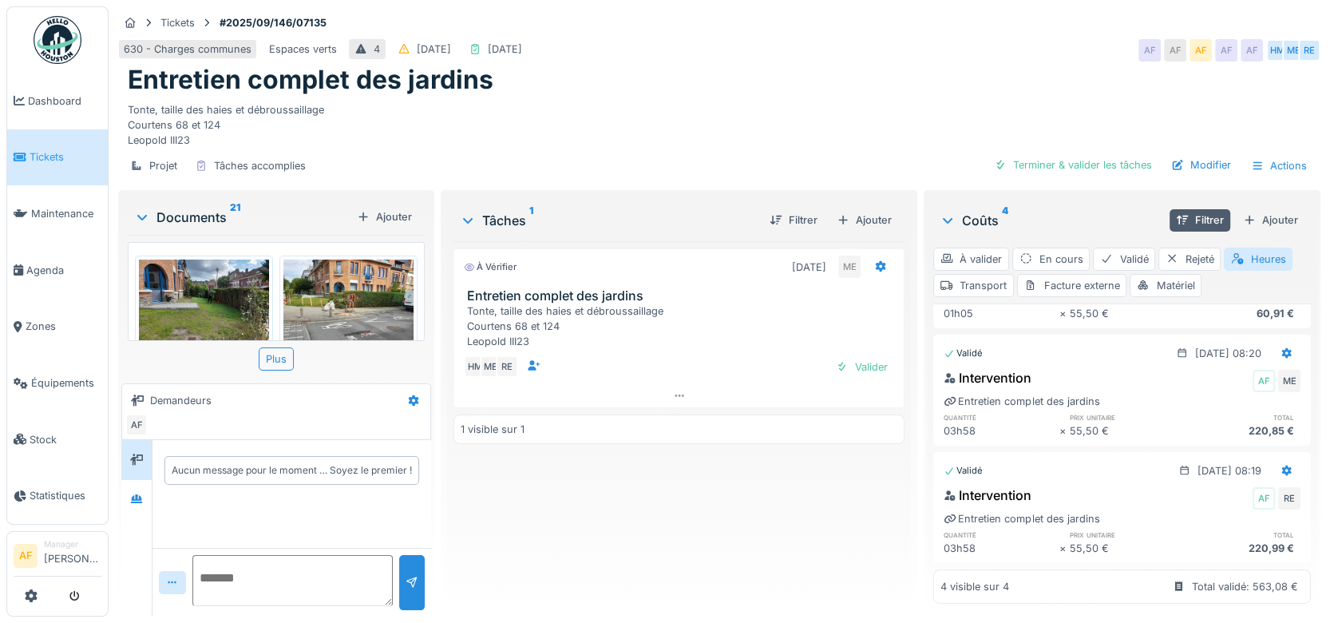
scroll to position [235, 0]
click at [960, 277] on div "Transport" at bounding box center [973, 285] width 81 height 23
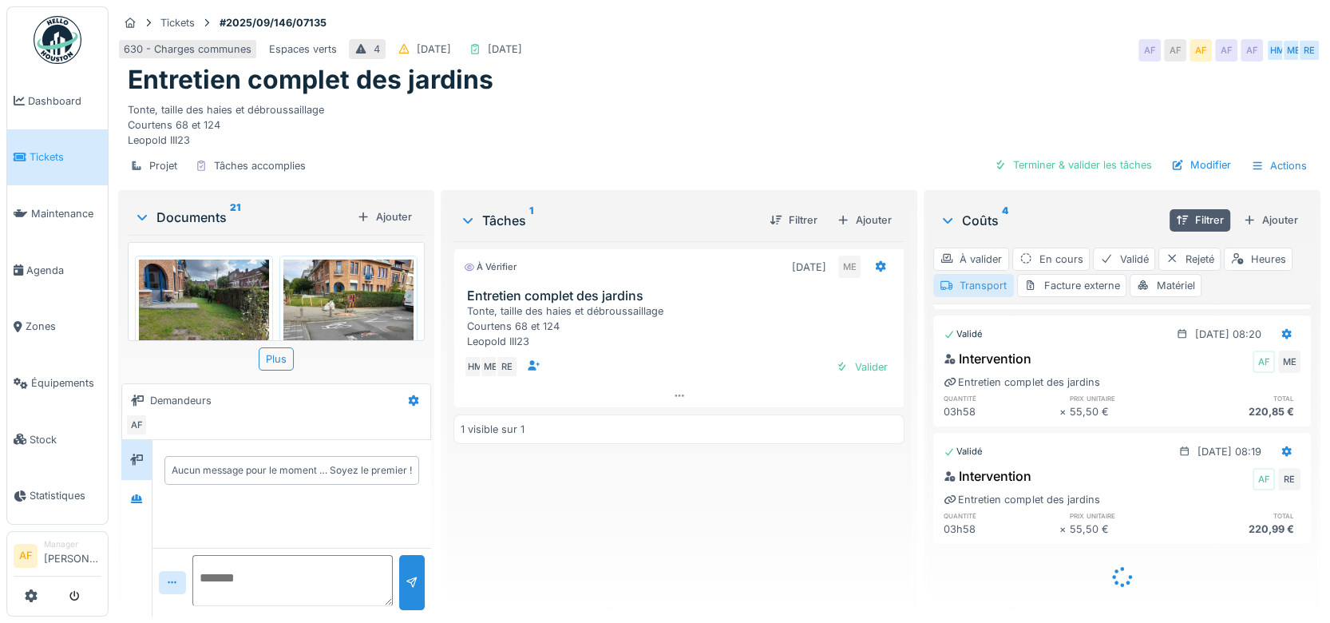
scroll to position [0, 0]
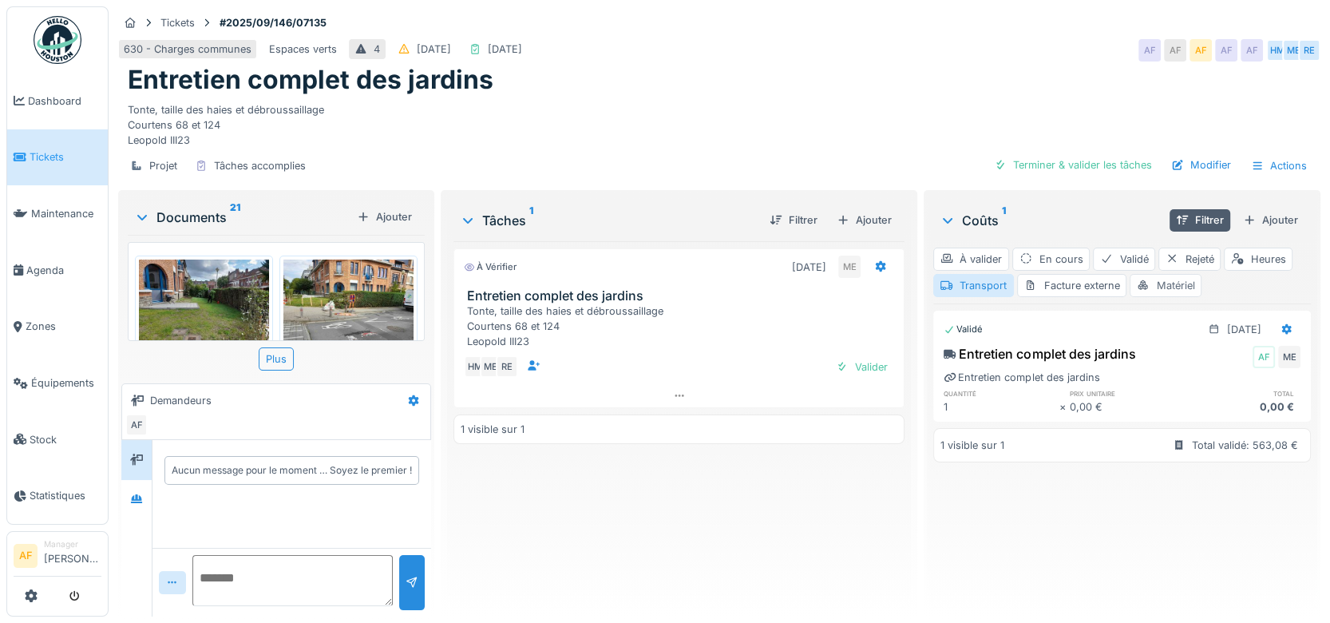
click at [1174, 290] on div "Matériel" at bounding box center [1166, 285] width 72 height 23
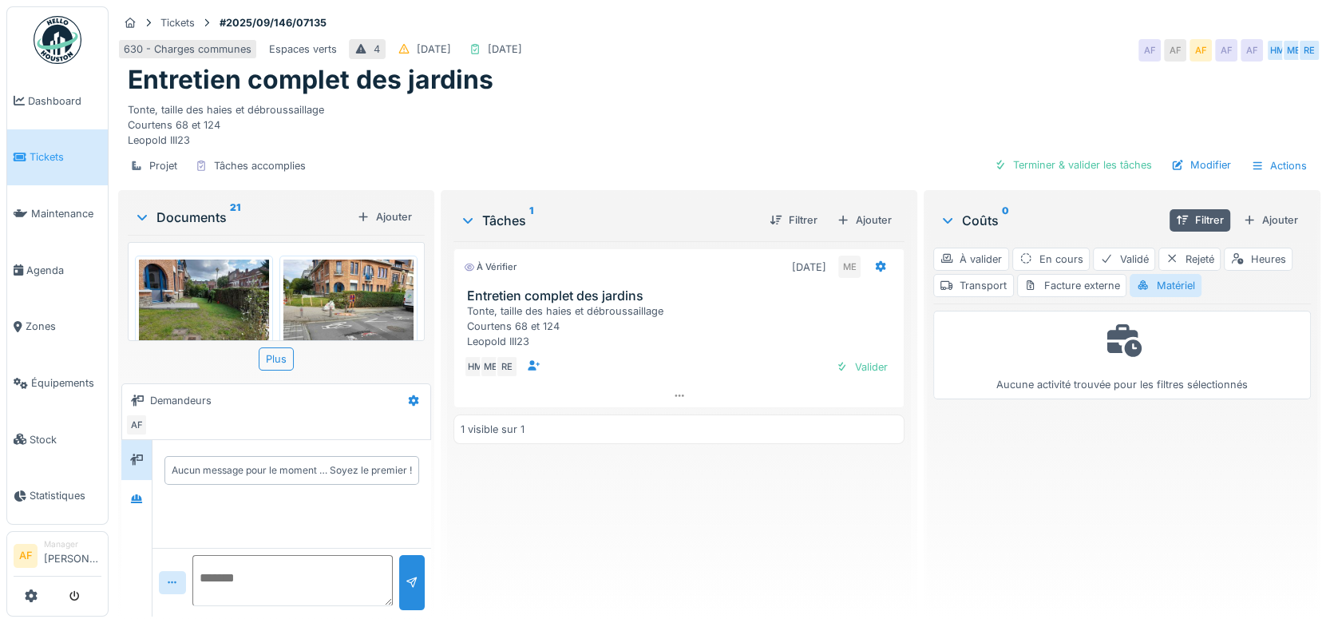
click at [67, 161] on span "Tickets" at bounding box center [66, 156] width 72 height 15
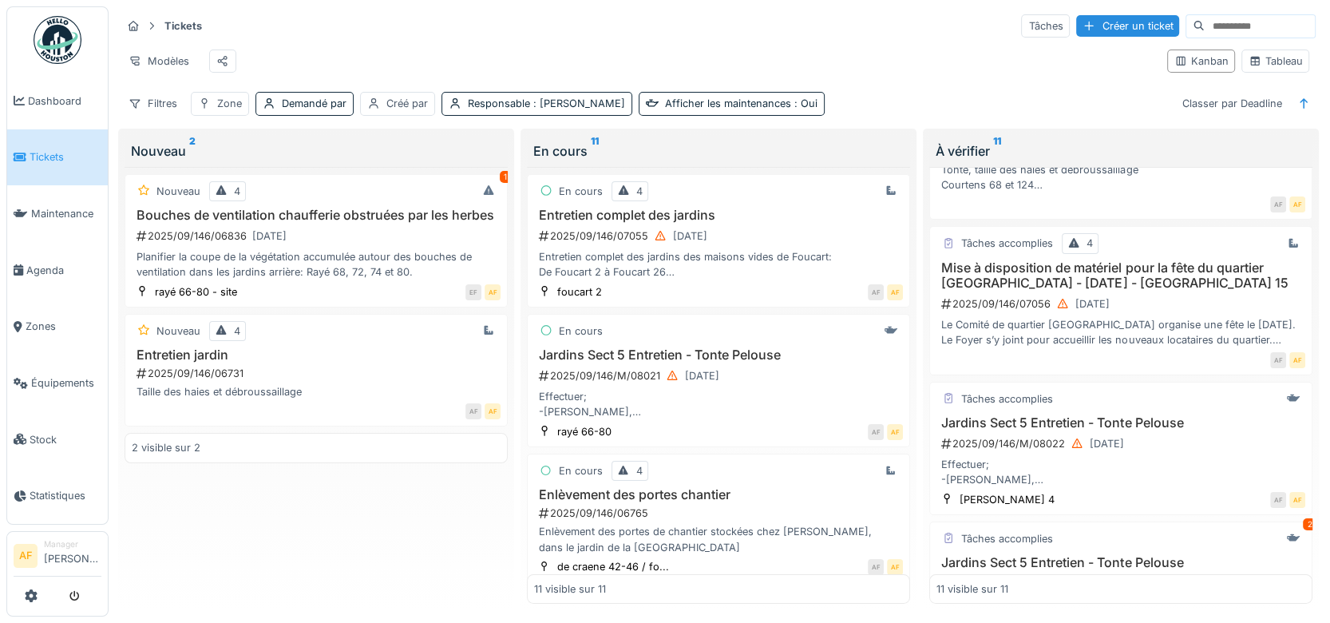
scroll to position [223, 0]
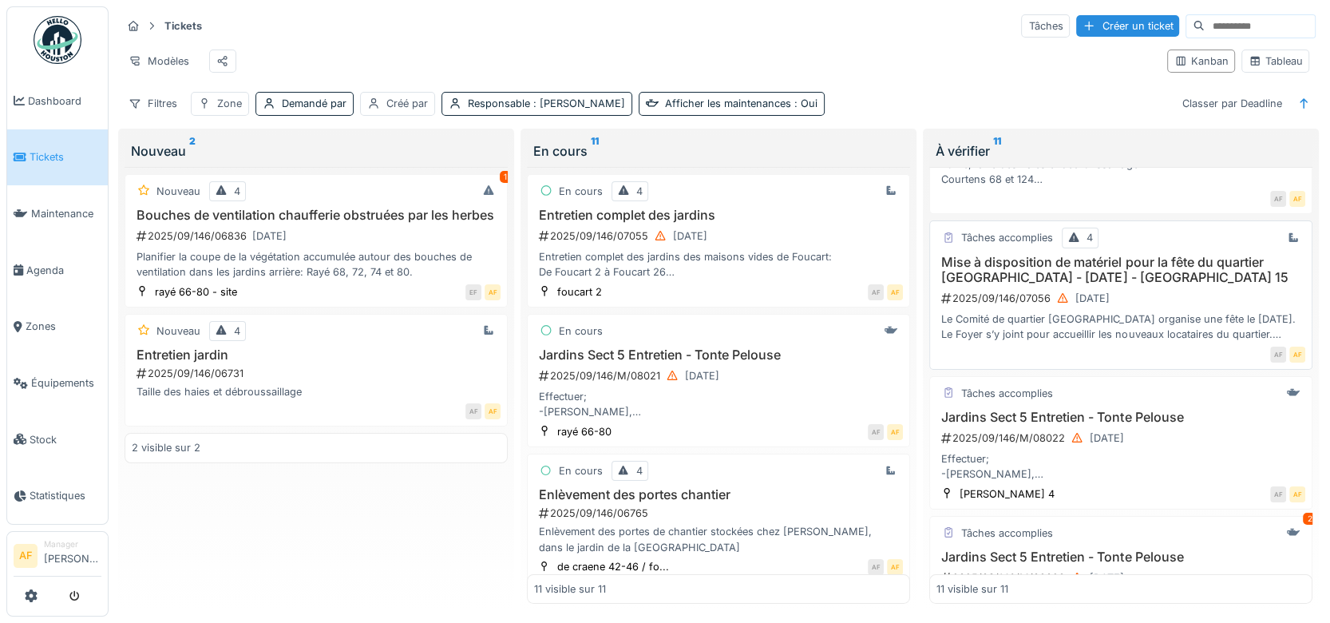
click at [1192, 280] on h3 "Mise à disposition de matériel pour la fête du quartier [GEOGRAPHIC_DATA] - [DA…" at bounding box center [1120, 270] width 369 height 30
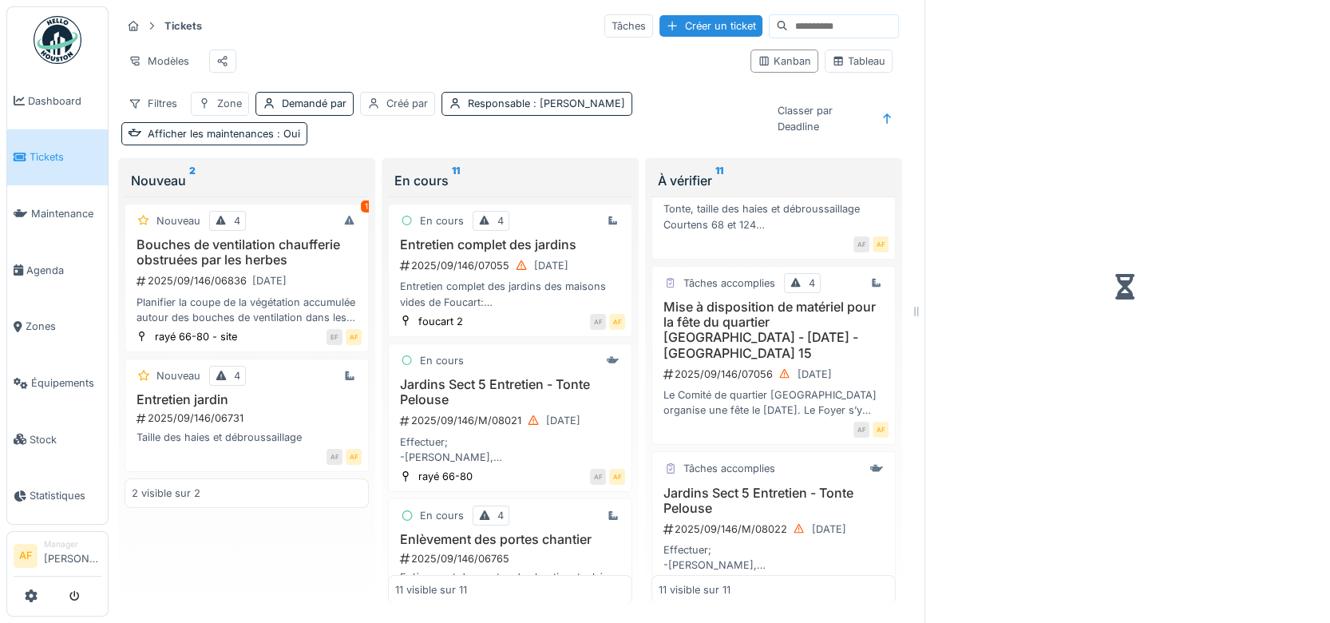
scroll to position [238, 0]
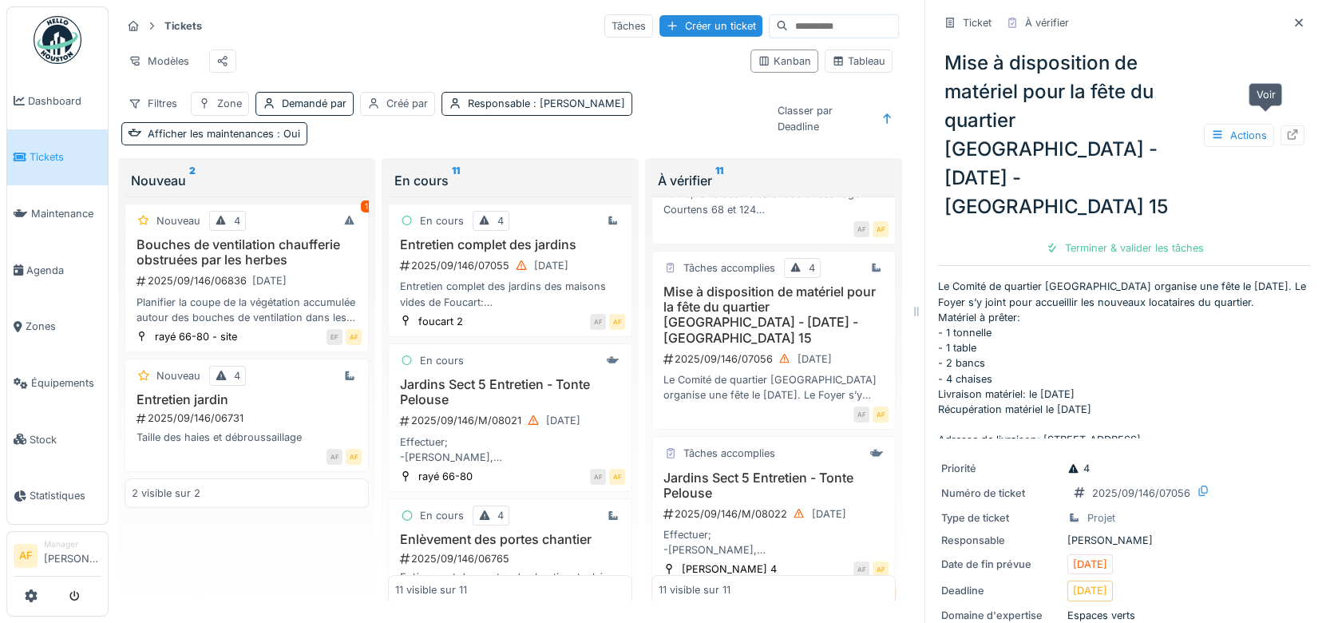
click at [1286, 129] on icon at bounding box center [1292, 134] width 13 height 10
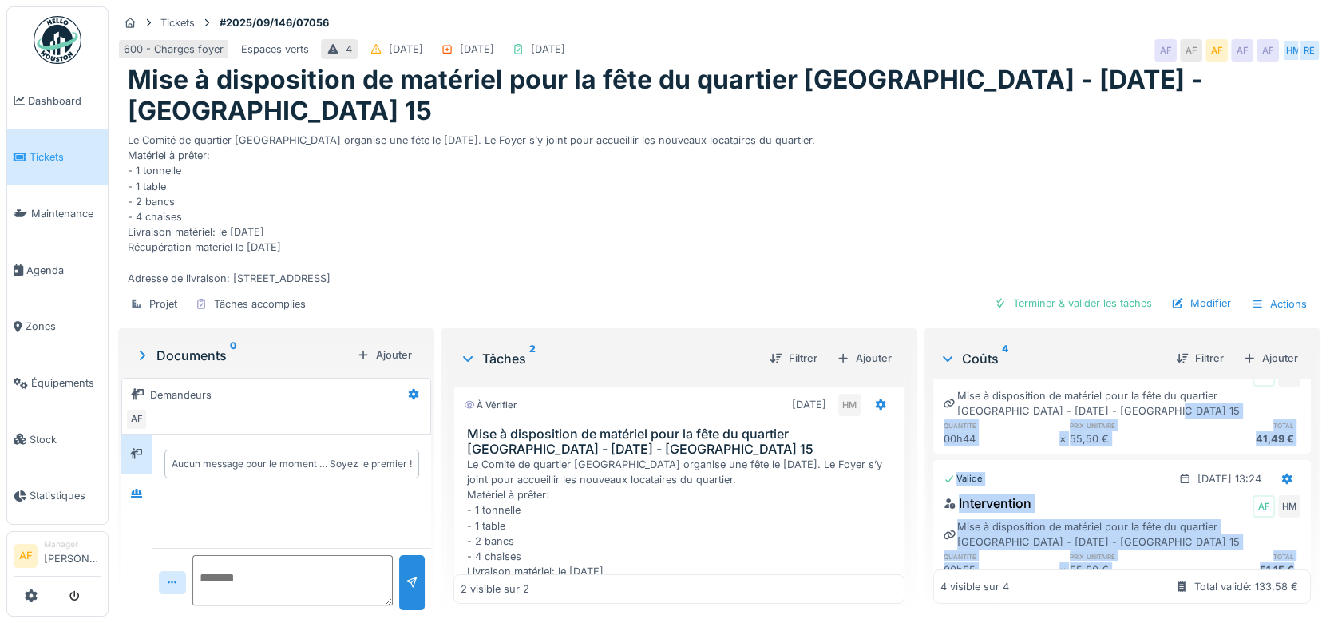
scroll to position [356, 0]
drag, startPoint x: 1252, startPoint y: 525, endPoint x: 1272, endPoint y: 404, distance: 123.0
click at [1272, 404] on div "Validé [DATE] Mise à disposition de matériel pour la fête du quartier [GEOGRAPH…" at bounding box center [1122, 490] width 378 height 225
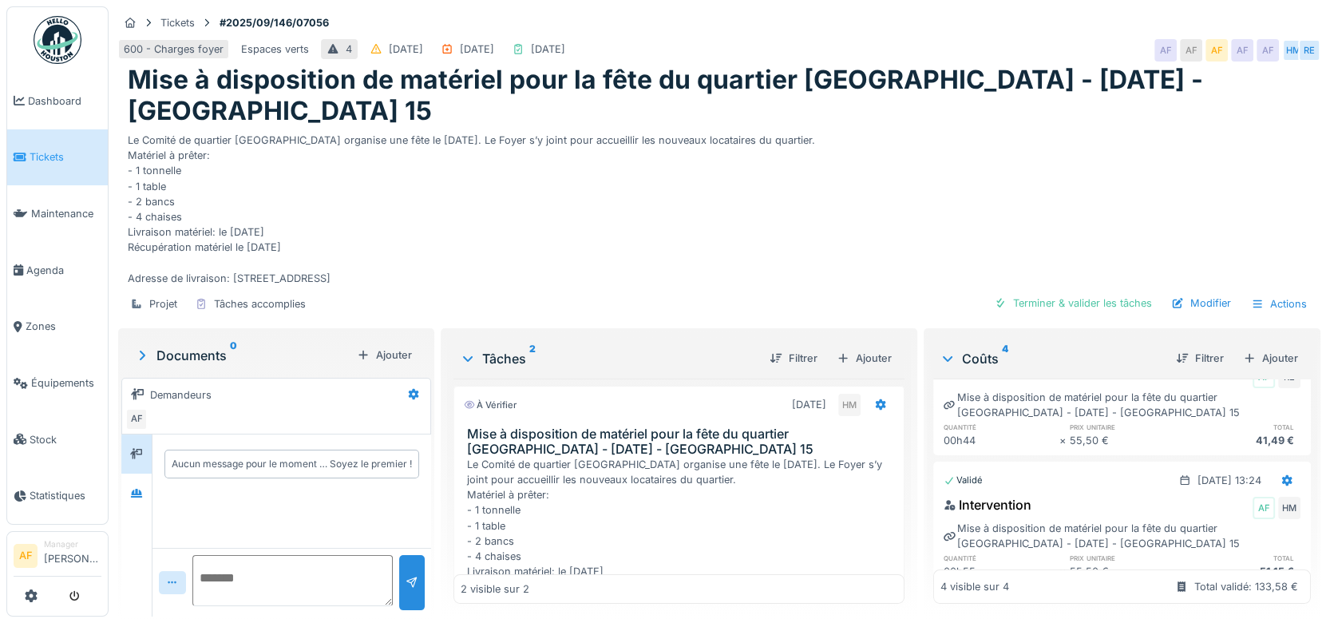
drag, startPoint x: 1272, startPoint y: 404, endPoint x: 1080, endPoint y: 346, distance: 200.3
click at [1082, 346] on div "Coûts 4 Filtrer Ajouter" at bounding box center [1122, 358] width 378 height 41
click at [1189, 356] on div "Filtrer" at bounding box center [1200, 358] width 61 height 22
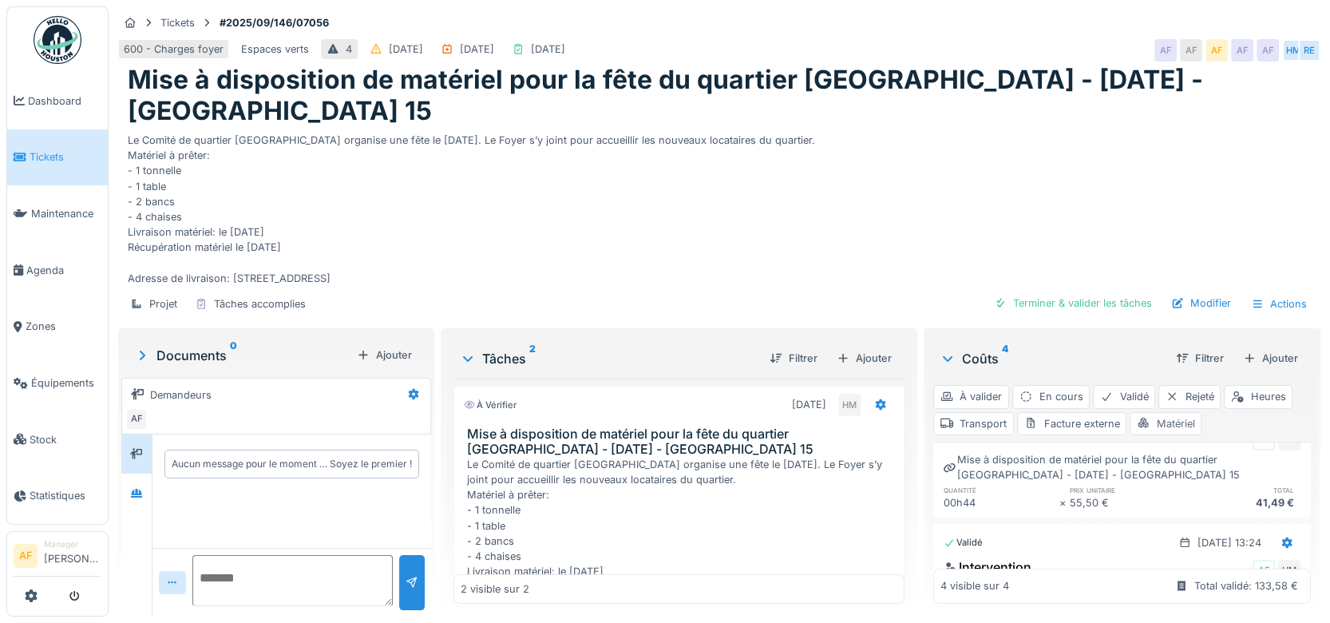
click at [1158, 422] on div "Matériel" at bounding box center [1166, 423] width 72 height 23
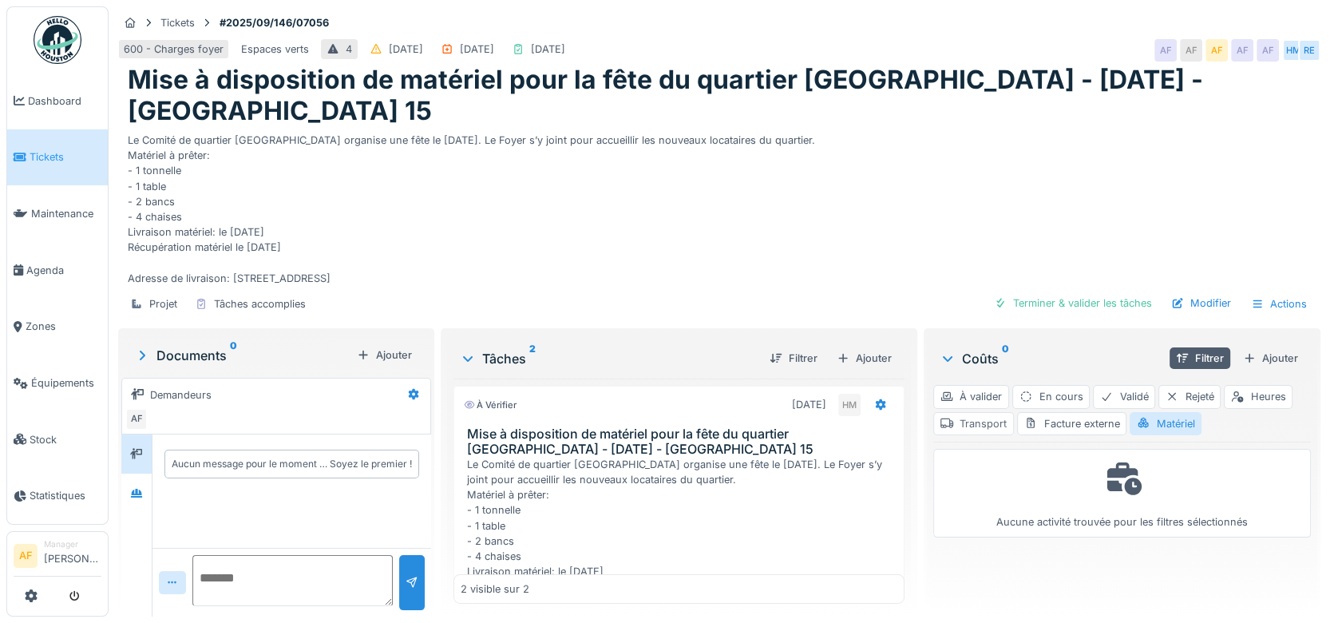
click at [971, 426] on div "Transport" at bounding box center [973, 423] width 81 height 23
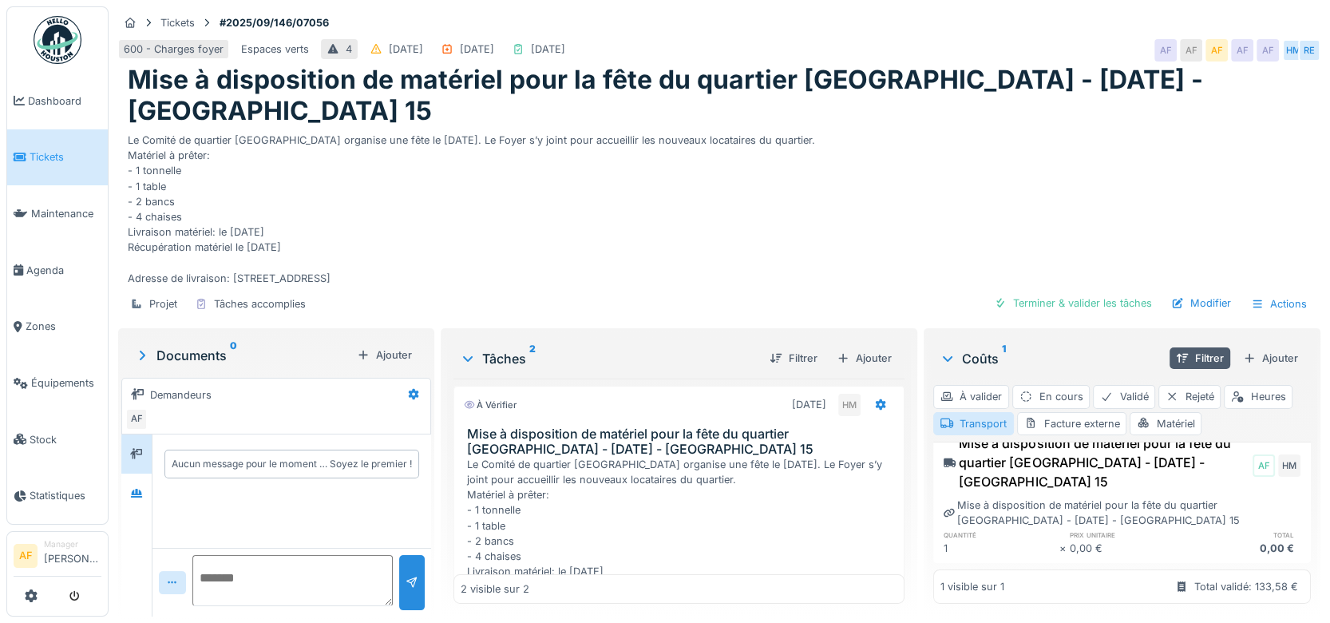
scroll to position [73, 0]
